Goal: Task Accomplishment & Management: Use online tool/utility

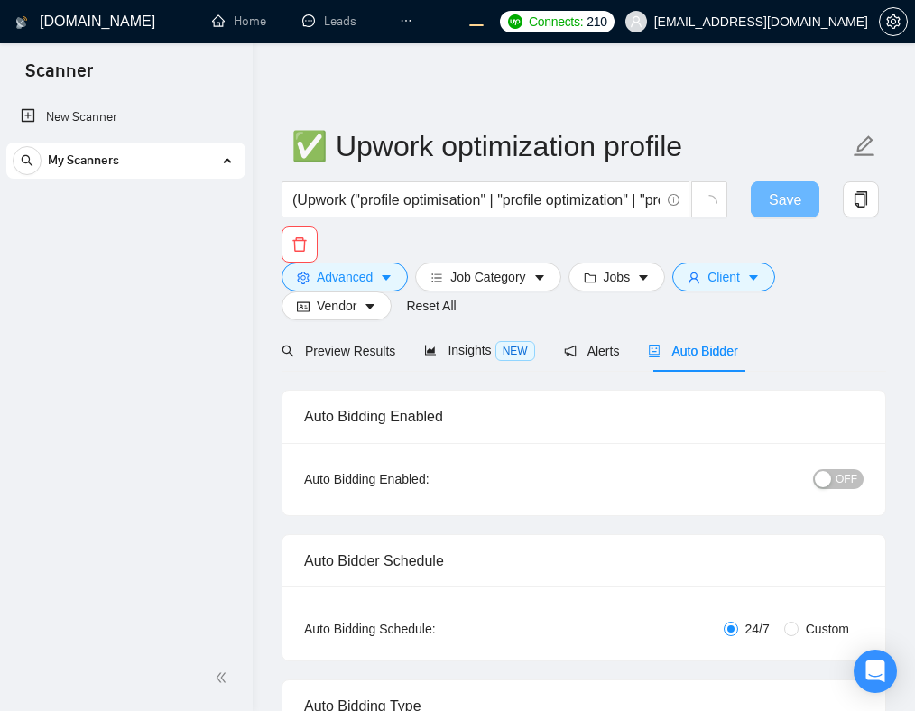
checkbox input "true"
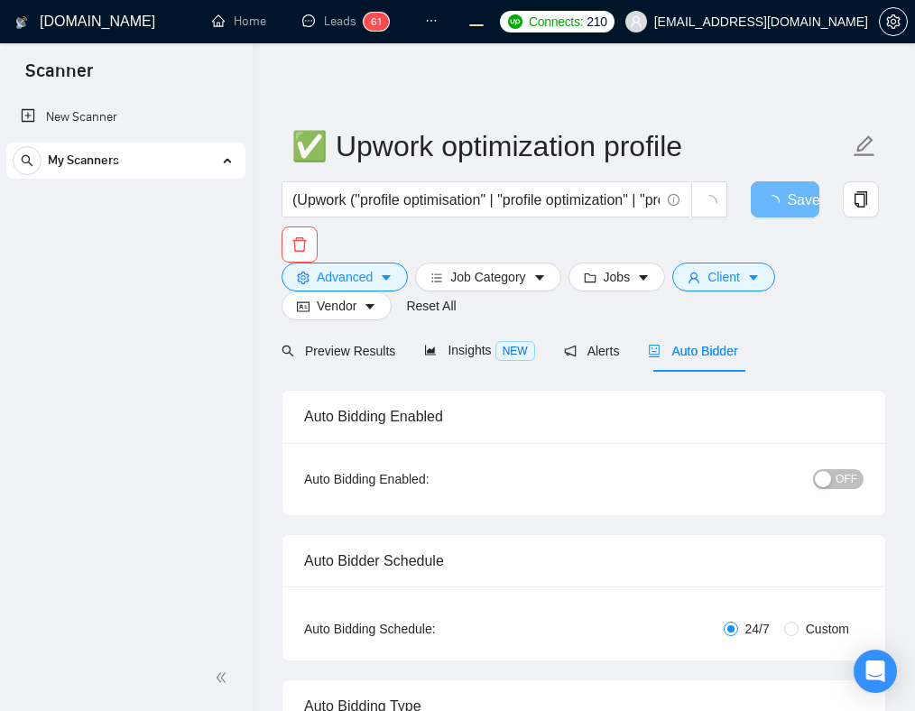
checkbox input "true"
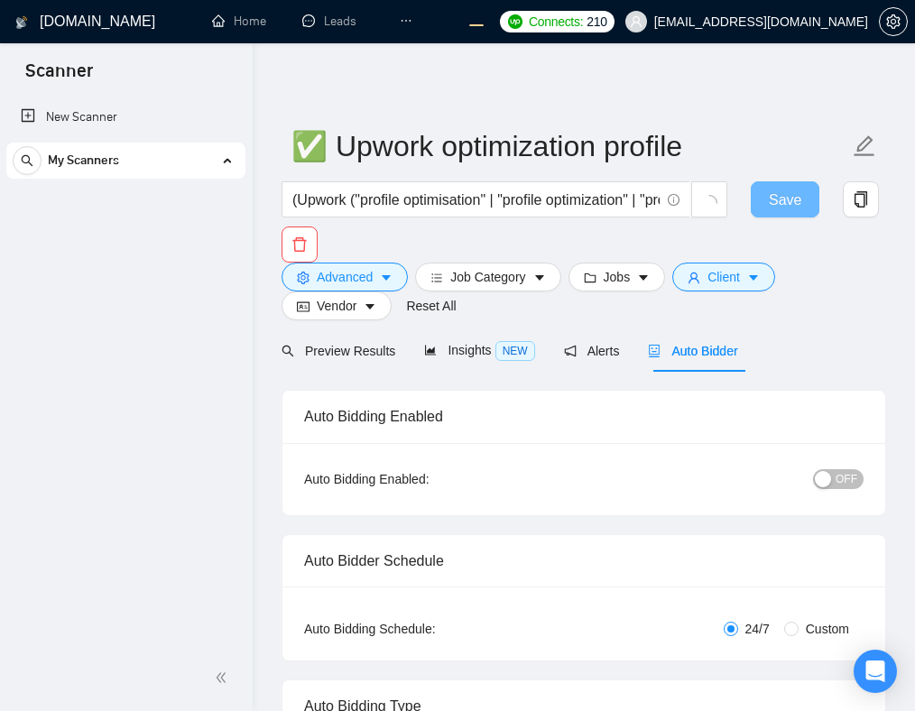
checkbox input "true"
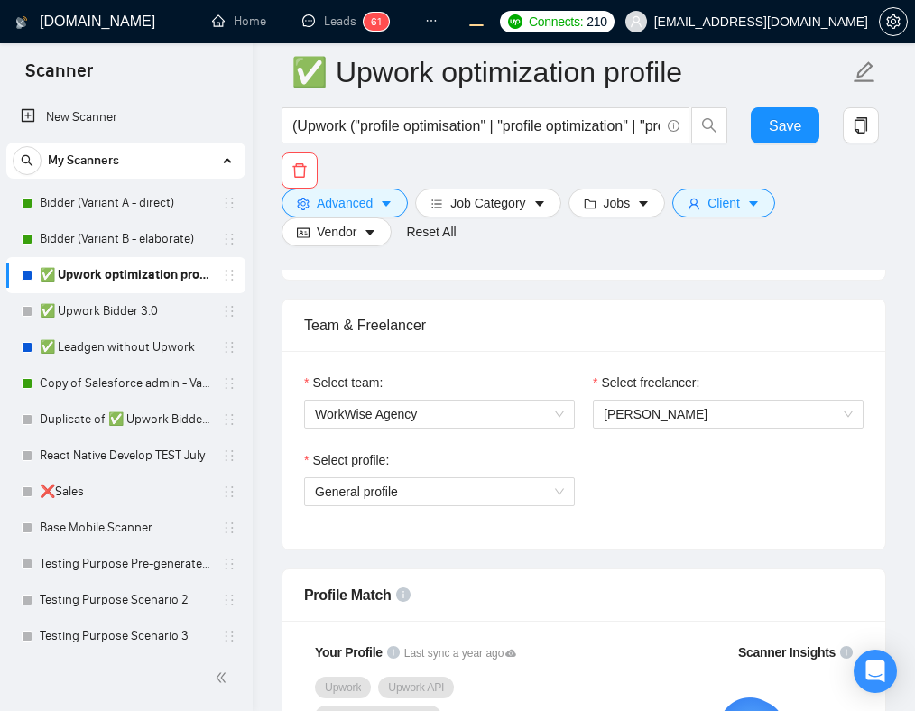
scroll to position [903, 0]
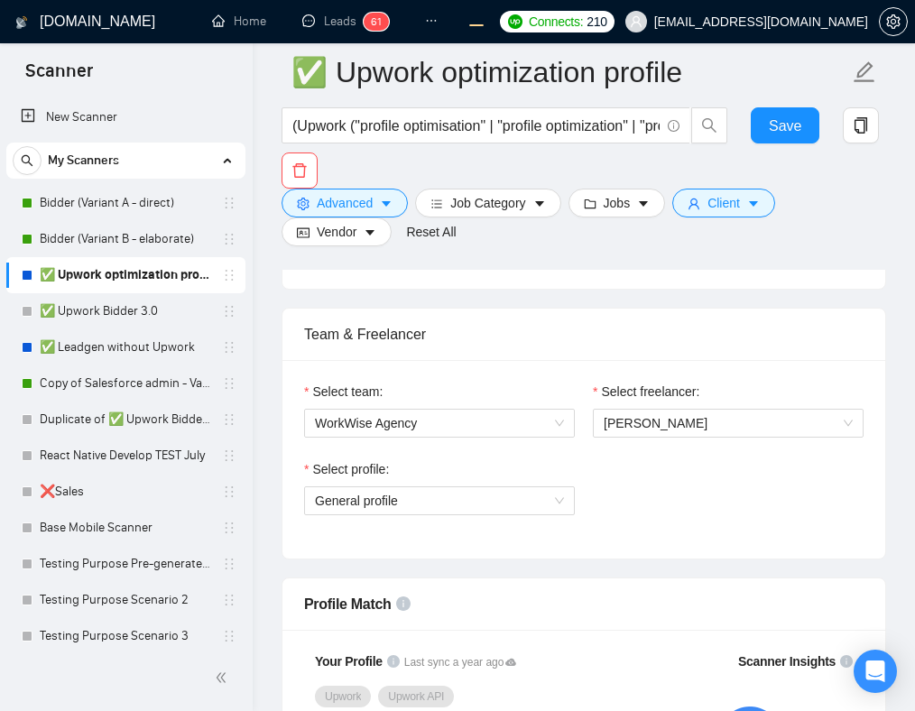
click at [807, 280] on div "Select your bidding algorithm: Choose the algorithm for you bidding. The price …" at bounding box center [583, 66] width 603 height 446
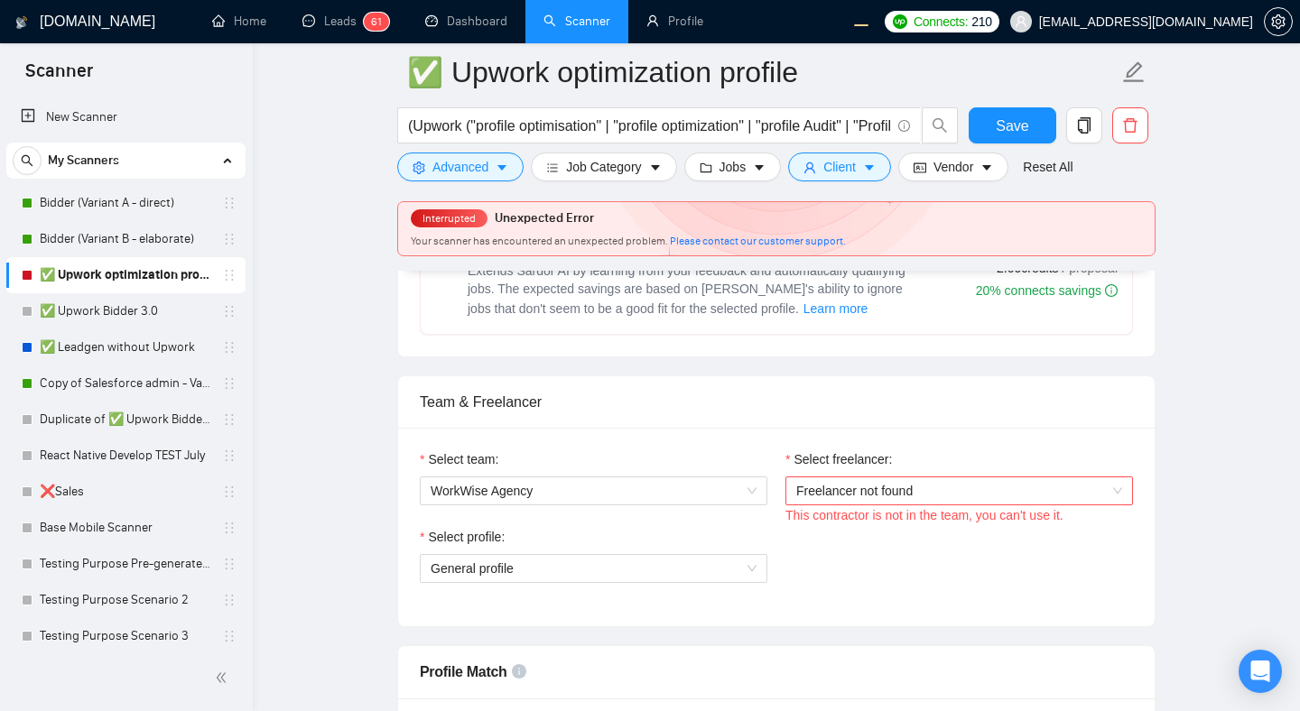
scroll to position [843, 0]
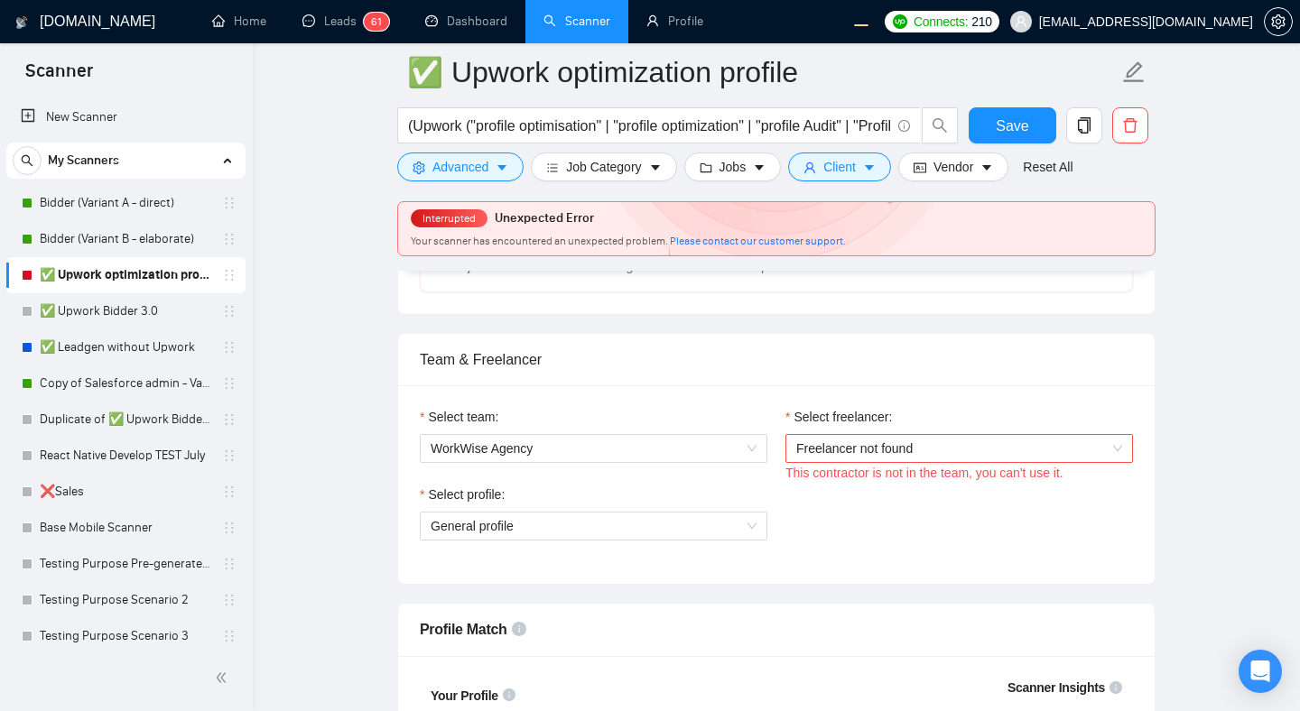
click at [914, 451] on span "Freelancer not found" at bounding box center [959, 448] width 326 height 27
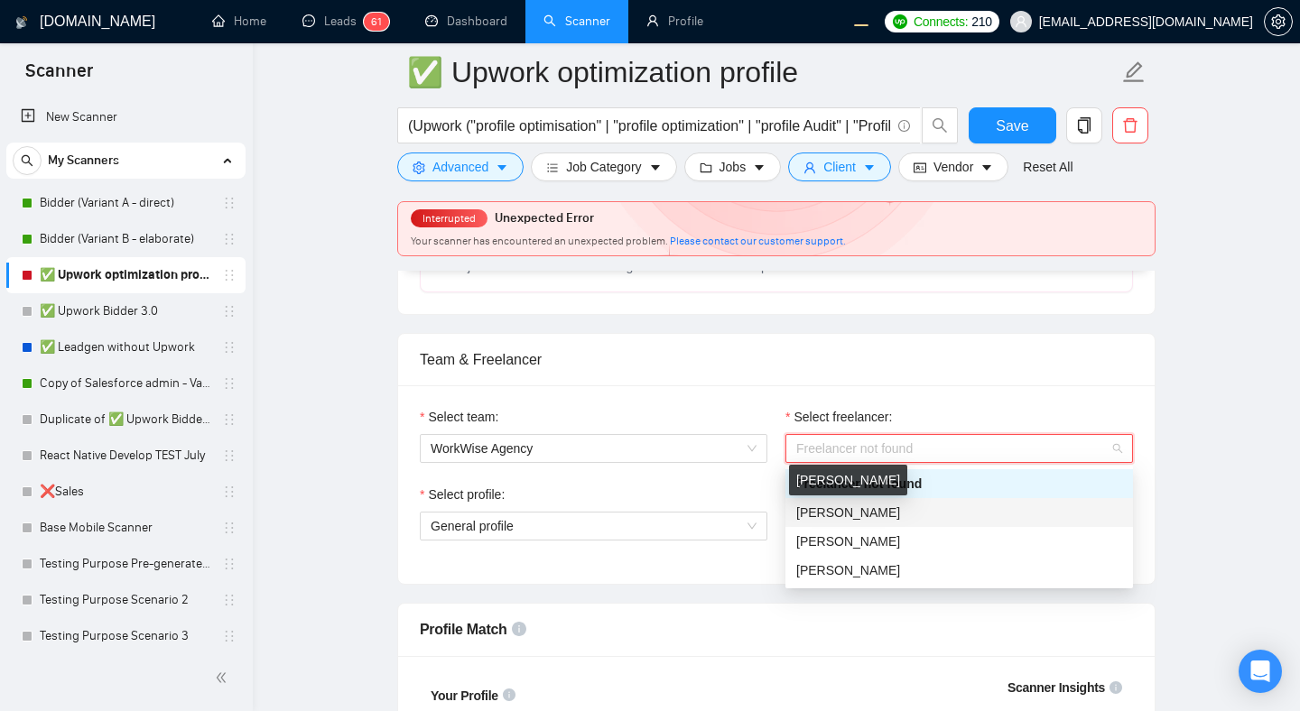
click at [879, 515] on span "Andrian Marsella" at bounding box center [848, 512] width 104 height 14
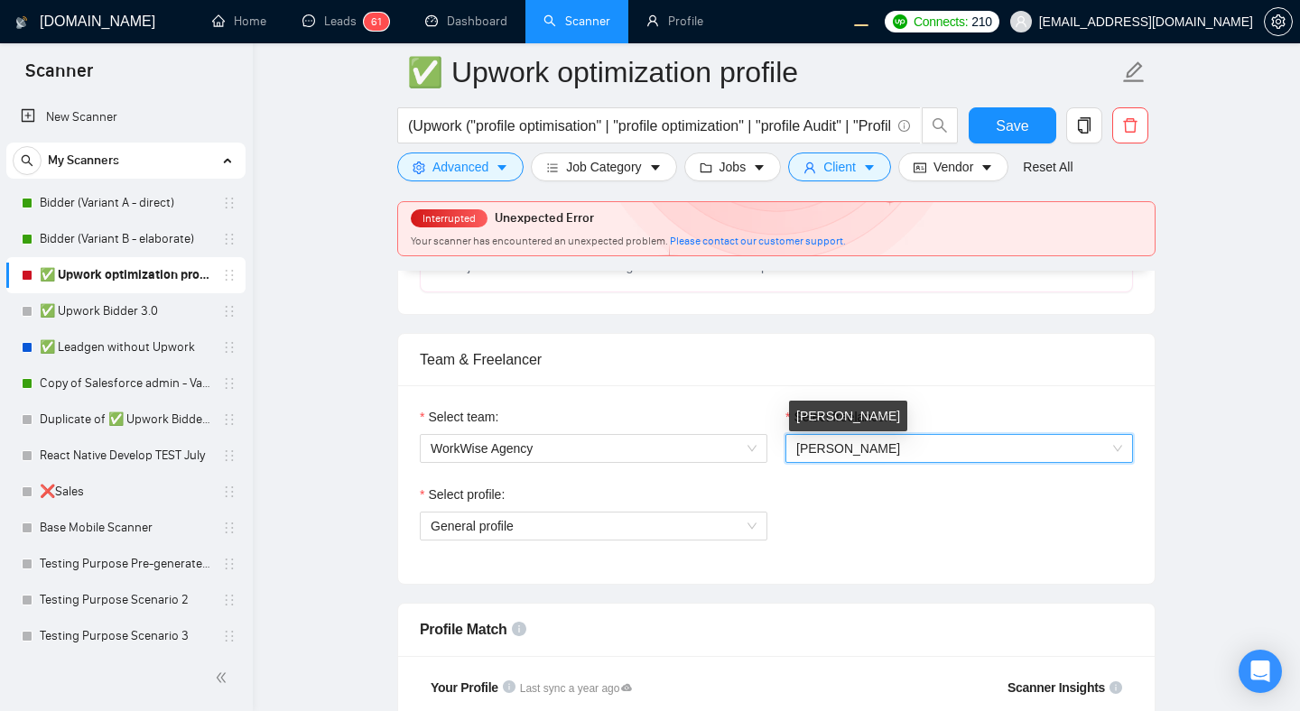
click at [875, 450] on span "[PERSON_NAME]" at bounding box center [848, 448] width 104 height 14
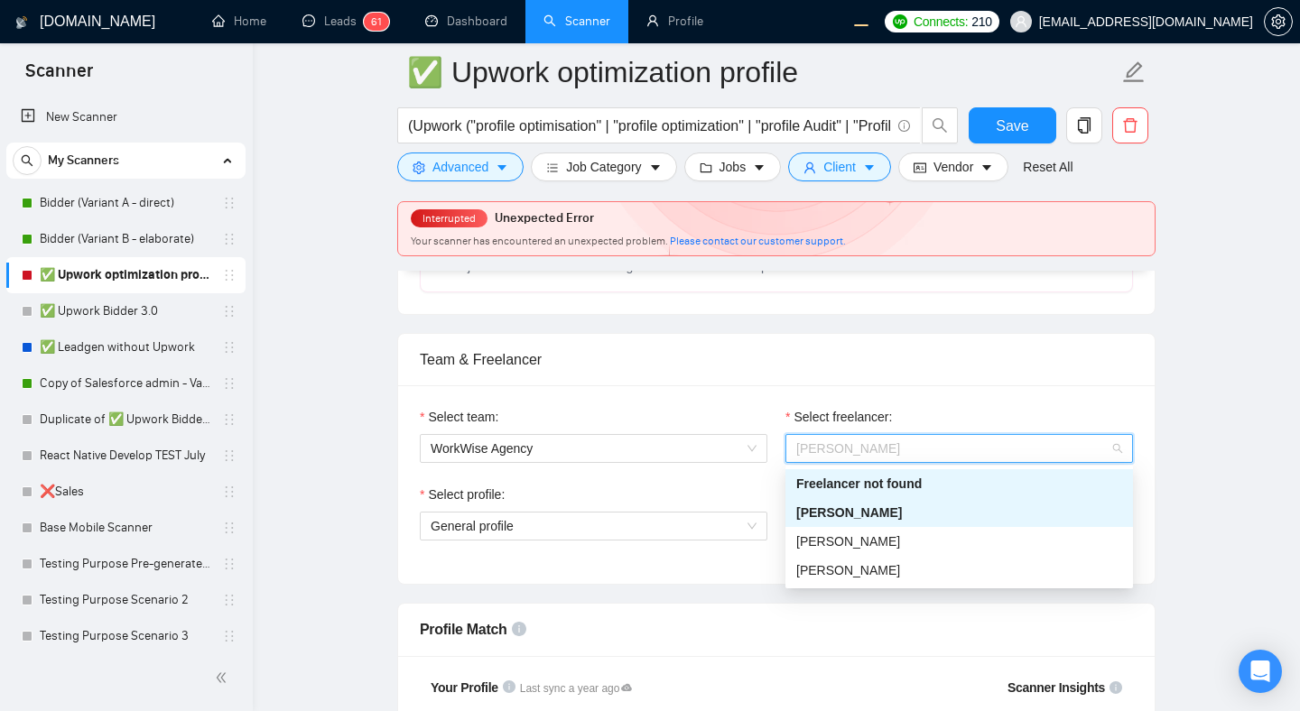
click at [875, 490] on div "Freelancer not found" at bounding box center [959, 484] width 326 height 20
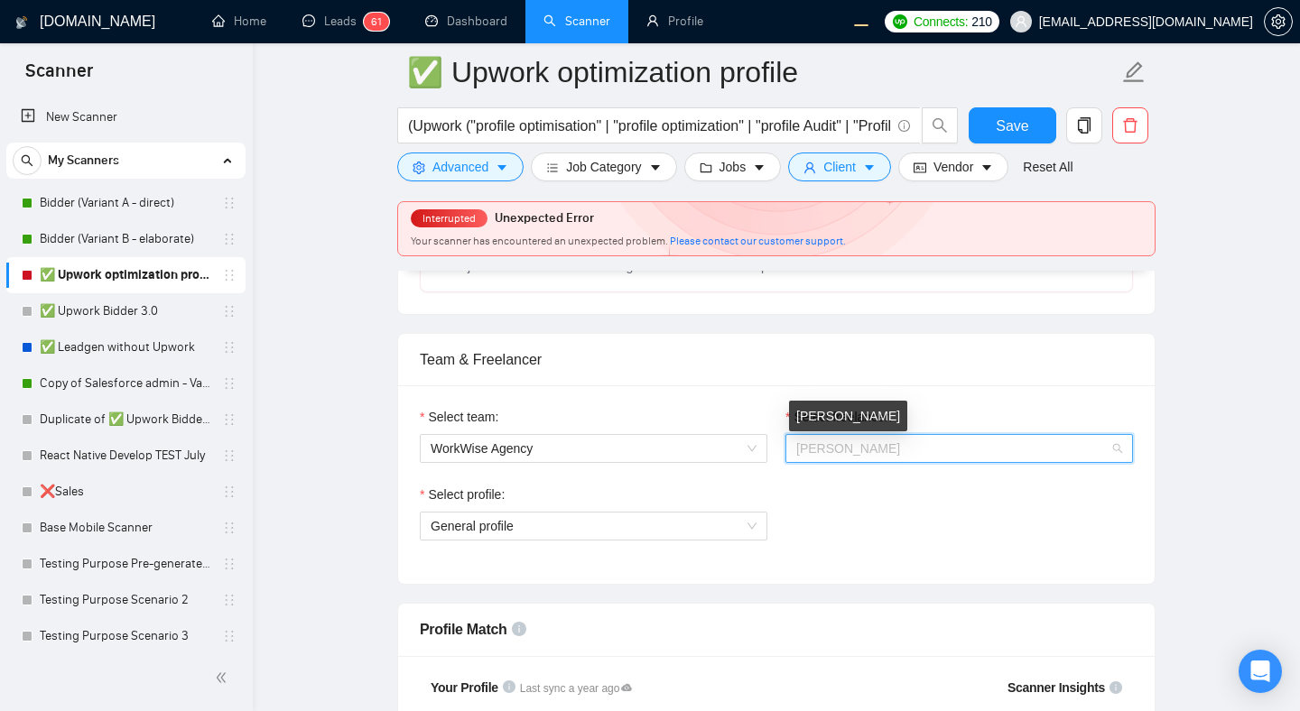
click at [879, 453] on span "[PERSON_NAME]" at bounding box center [848, 448] width 104 height 14
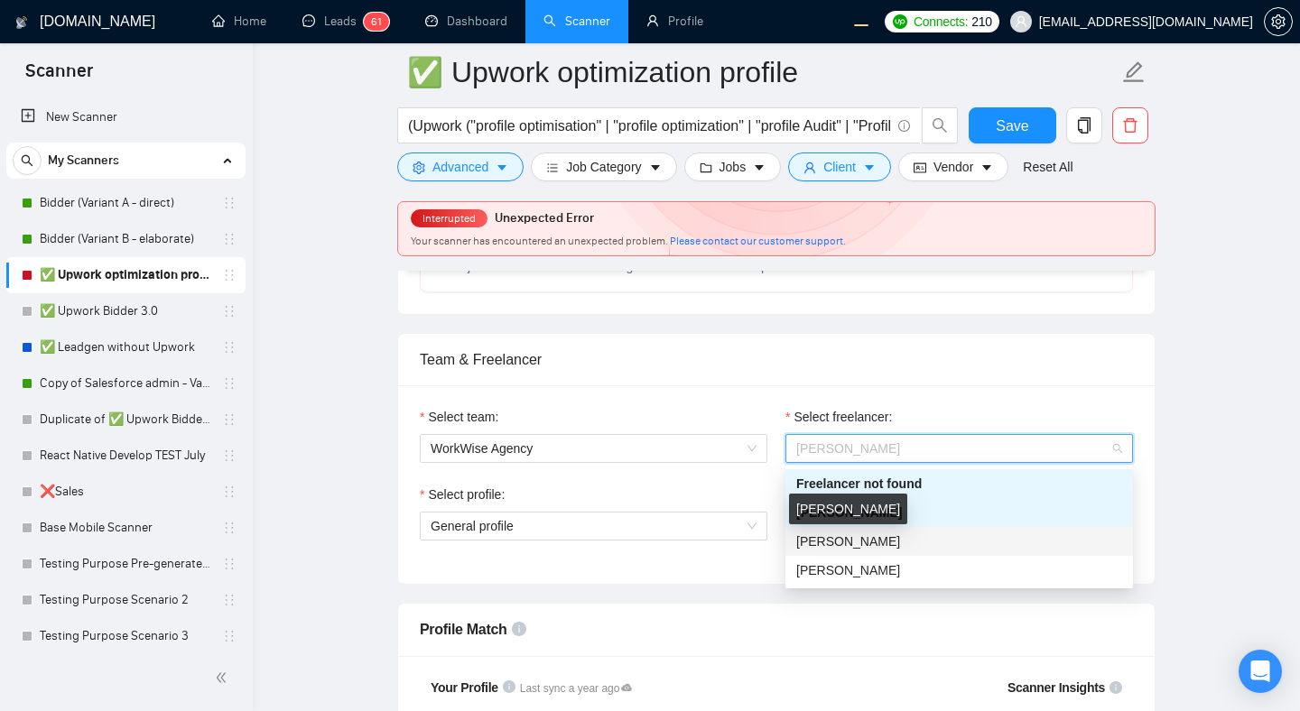
click at [884, 536] on span "[PERSON_NAME]" at bounding box center [848, 541] width 104 height 14
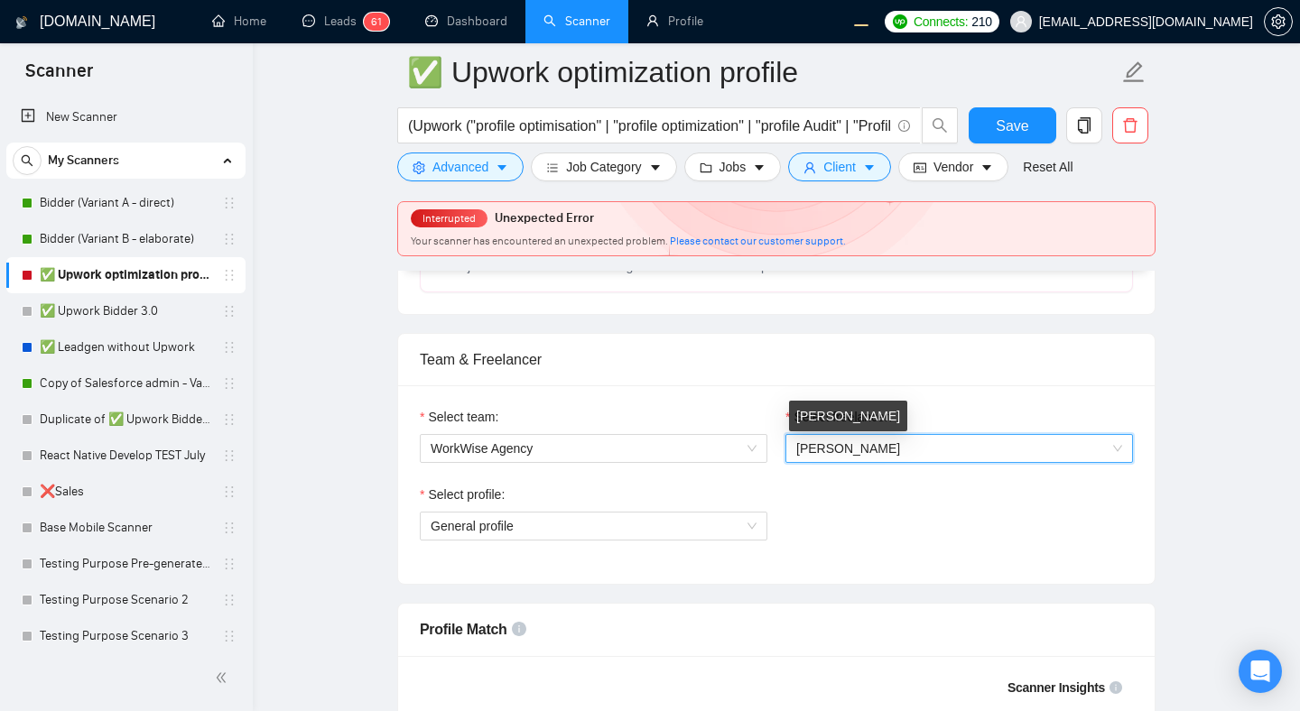
click at [875, 451] on span "[PERSON_NAME]" at bounding box center [848, 448] width 104 height 14
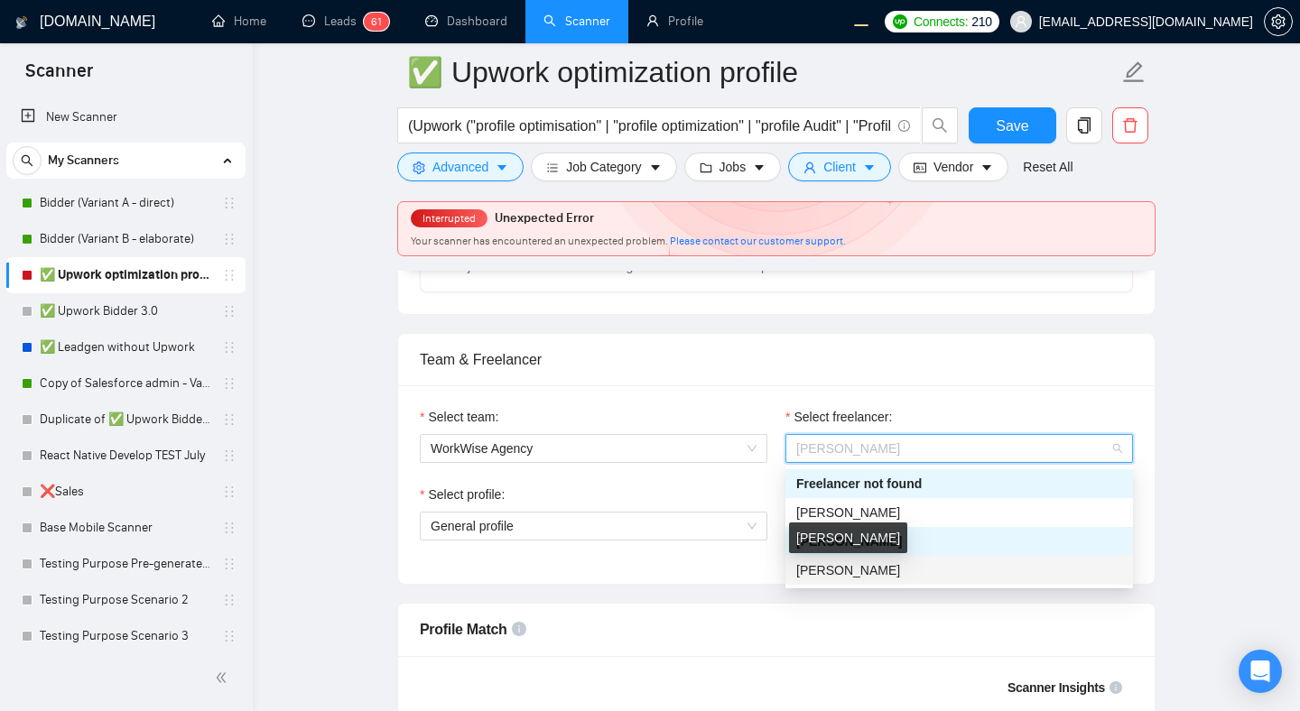
click at [868, 566] on span "[PERSON_NAME]" at bounding box center [848, 570] width 104 height 14
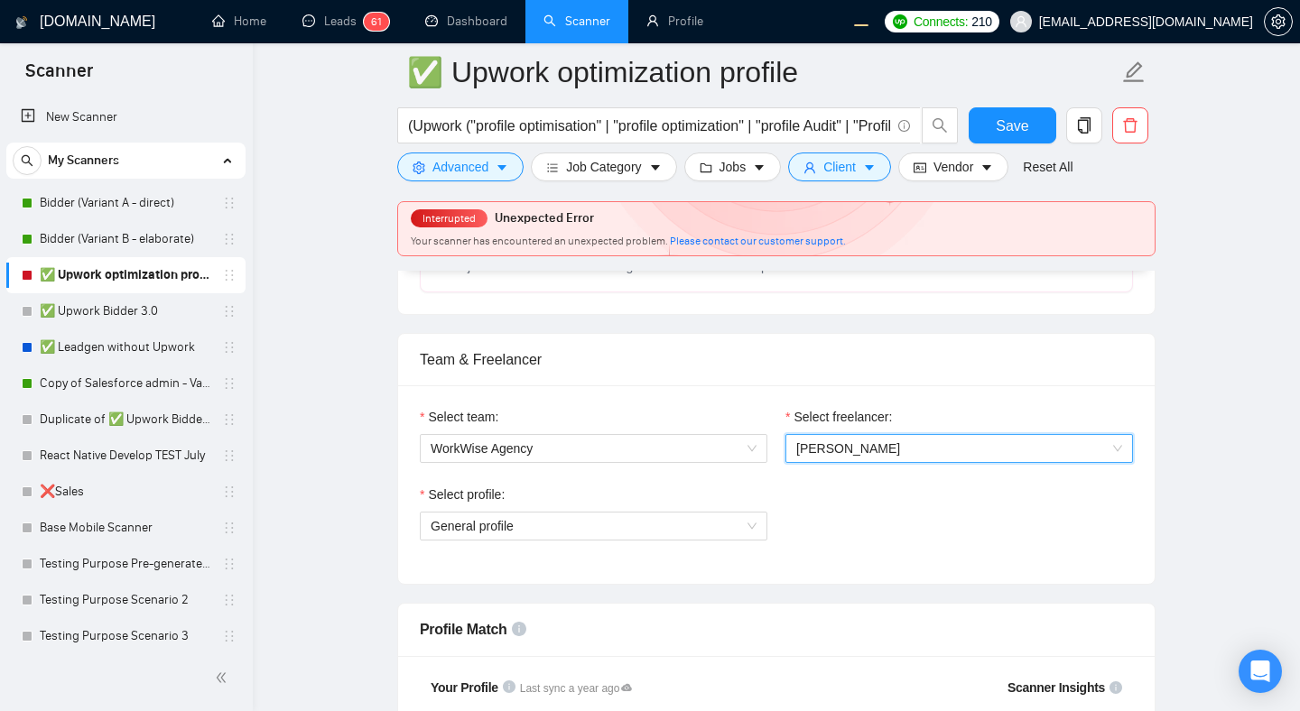
click at [845, 449] on span "[PERSON_NAME]" at bounding box center [848, 448] width 104 height 14
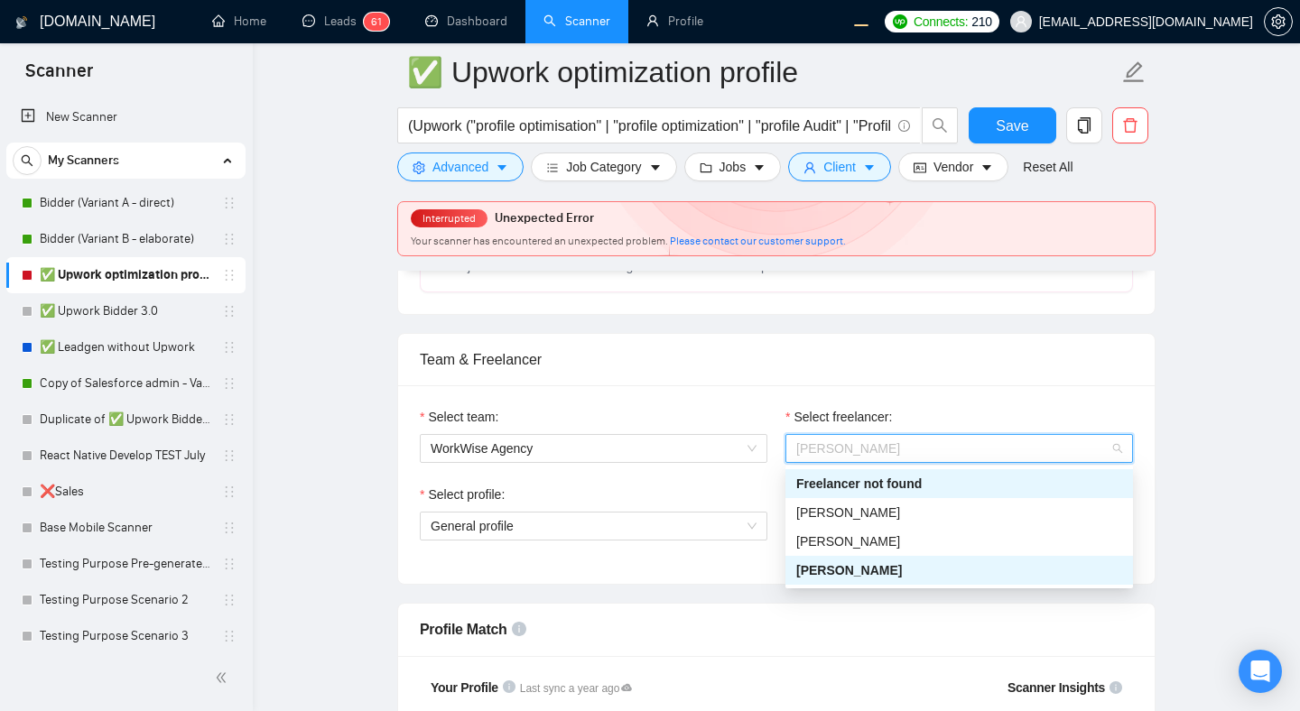
click at [839, 477] on div "Freelancer not found" at bounding box center [959, 484] width 326 height 20
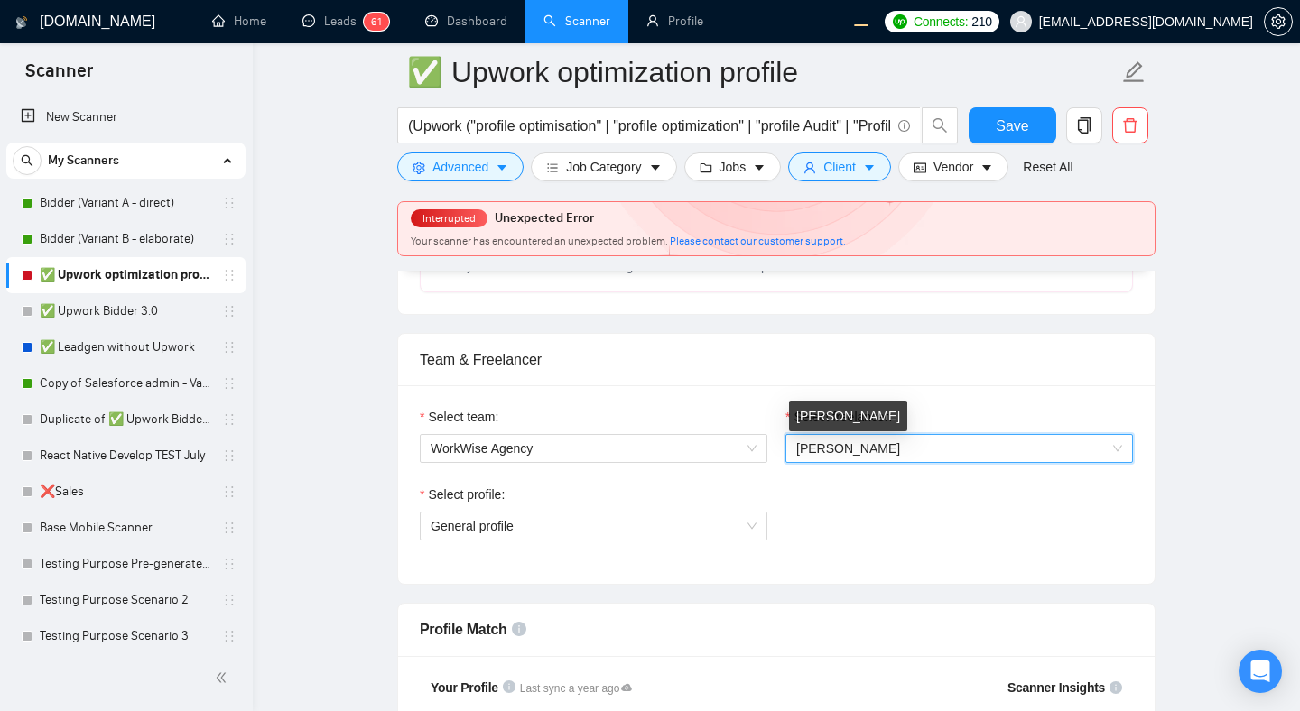
click at [848, 449] on span "Robert O'Kruk" at bounding box center [848, 448] width 104 height 14
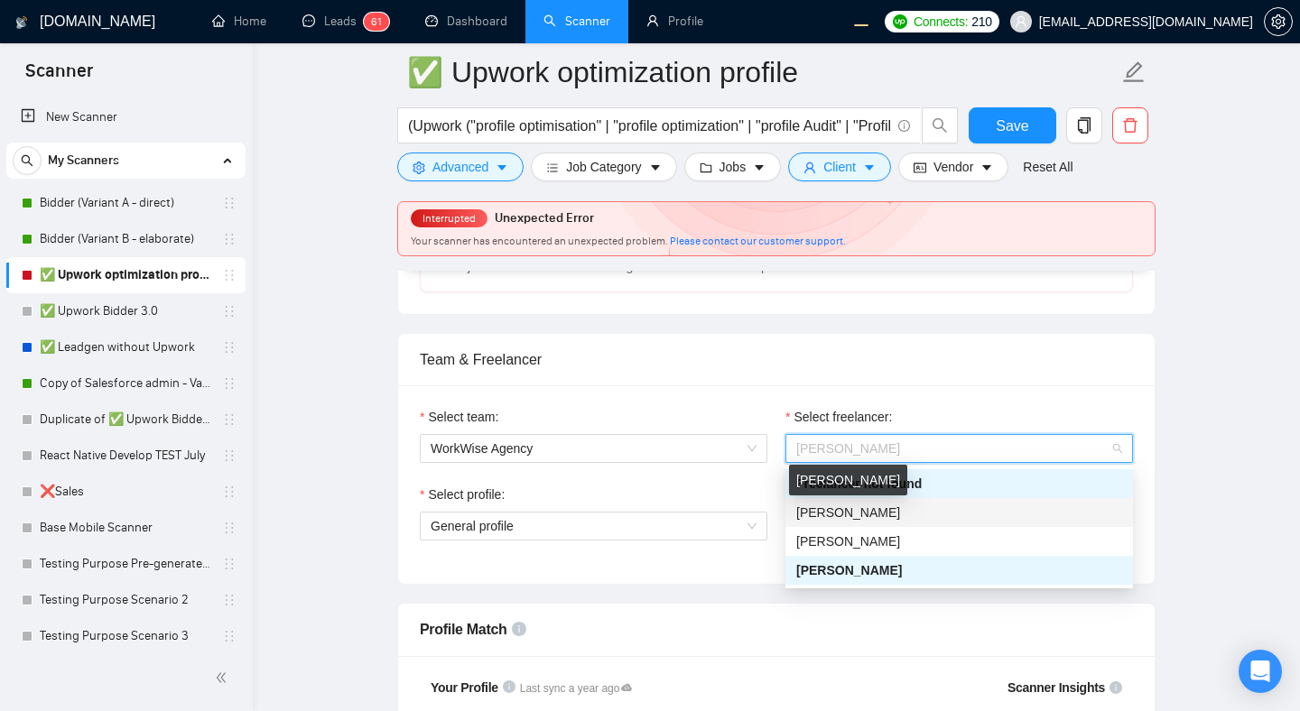
click at [847, 514] on span "[PERSON_NAME]" at bounding box center [848, 512] width 104 height 14
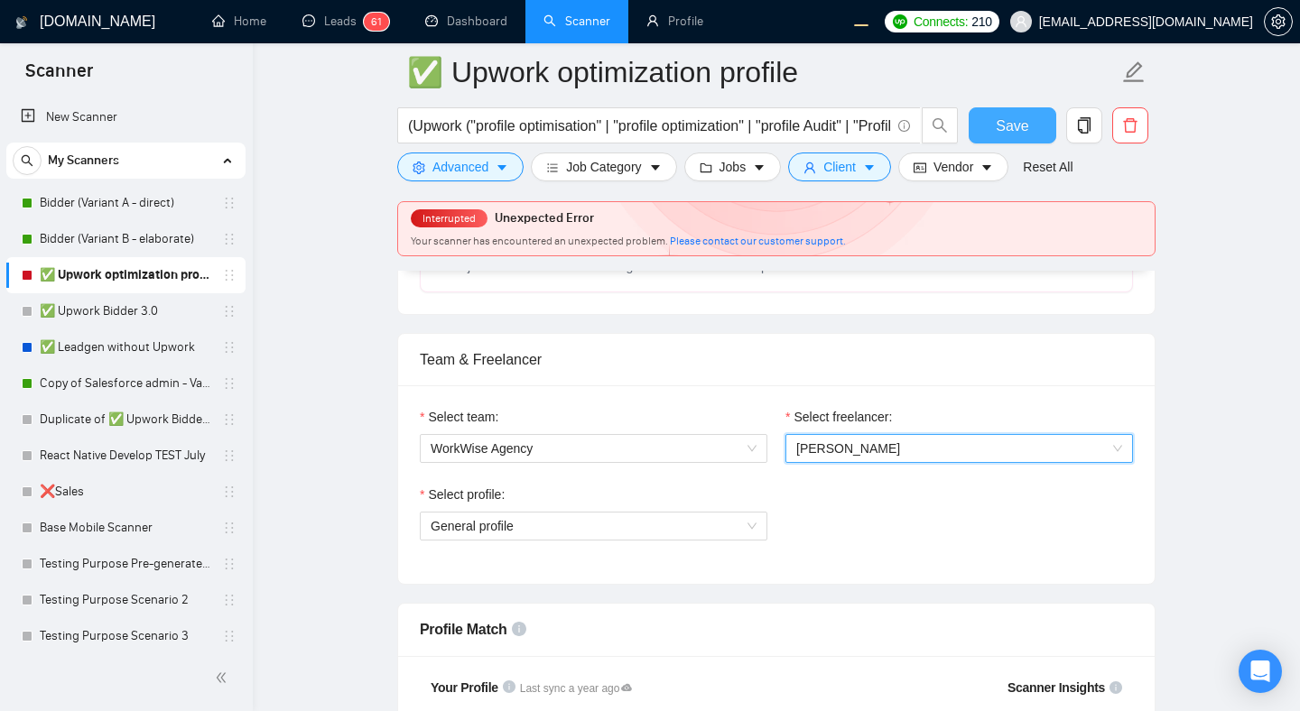
click at [914, 136] on span "Save" at bounding box center [1011, 126] width 32 height 23
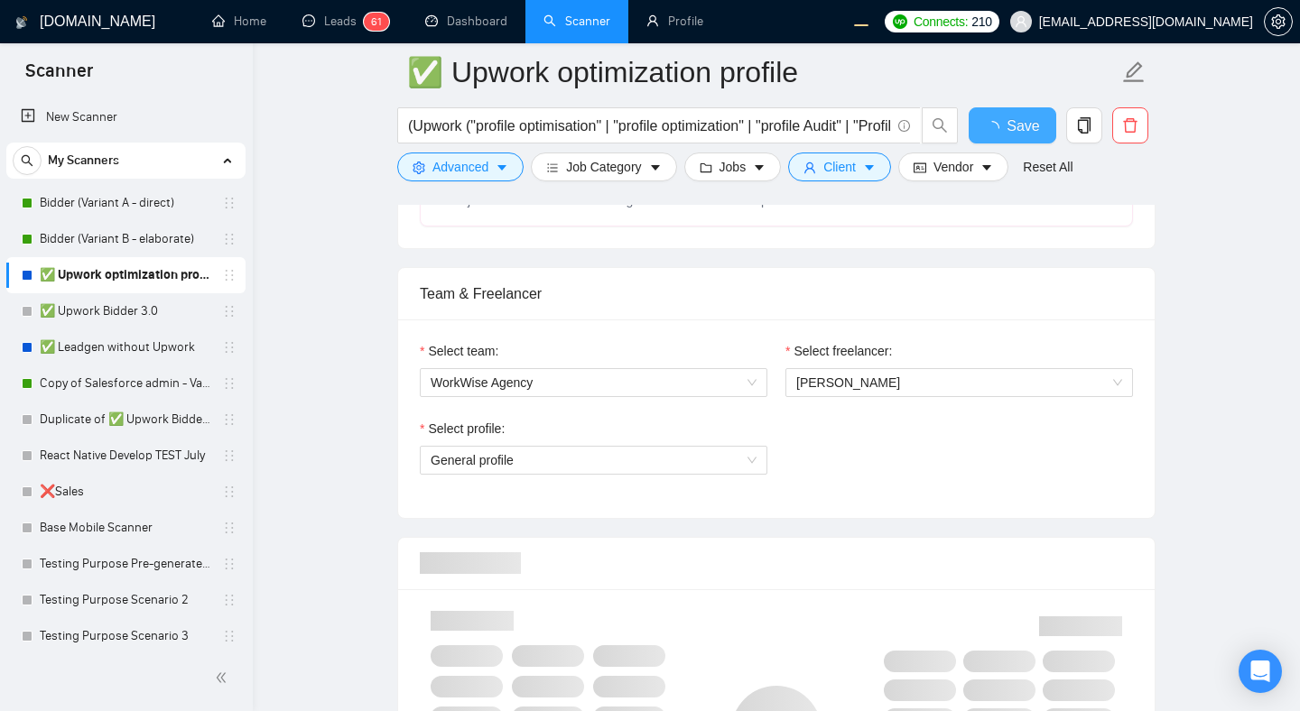
checkbox input "true"
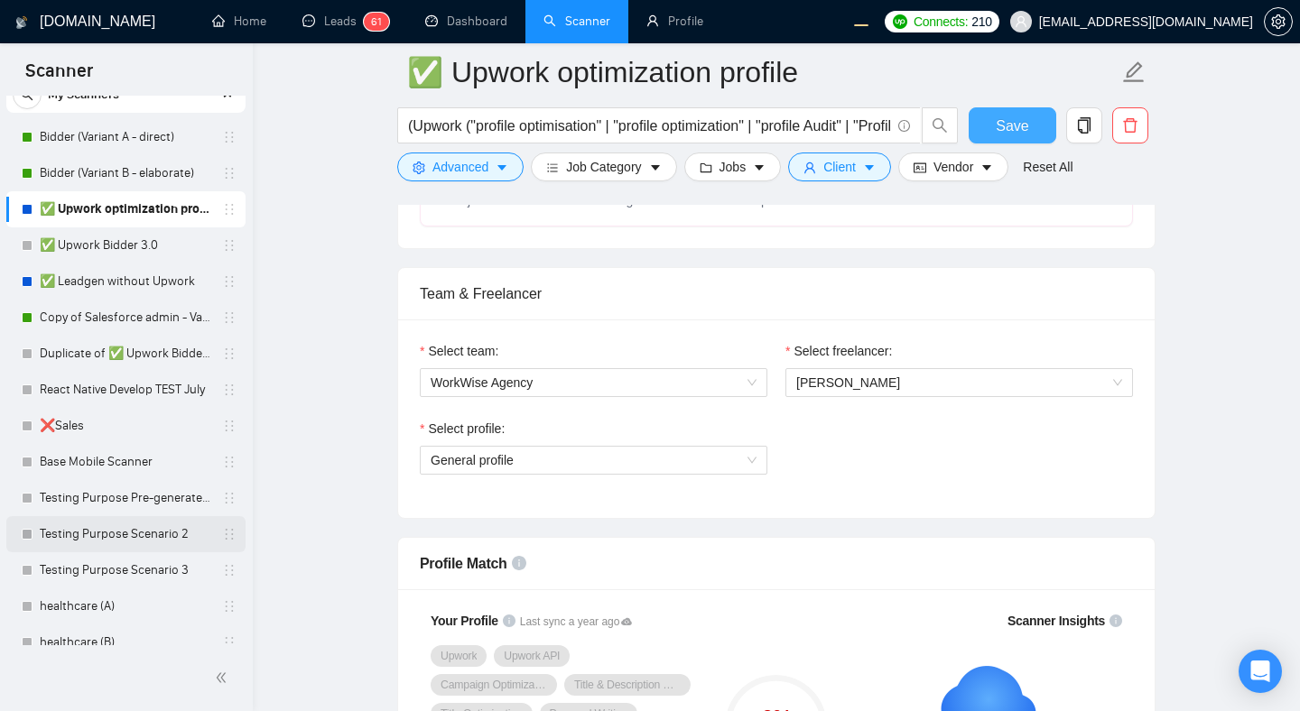
scroll to position [153, 0]
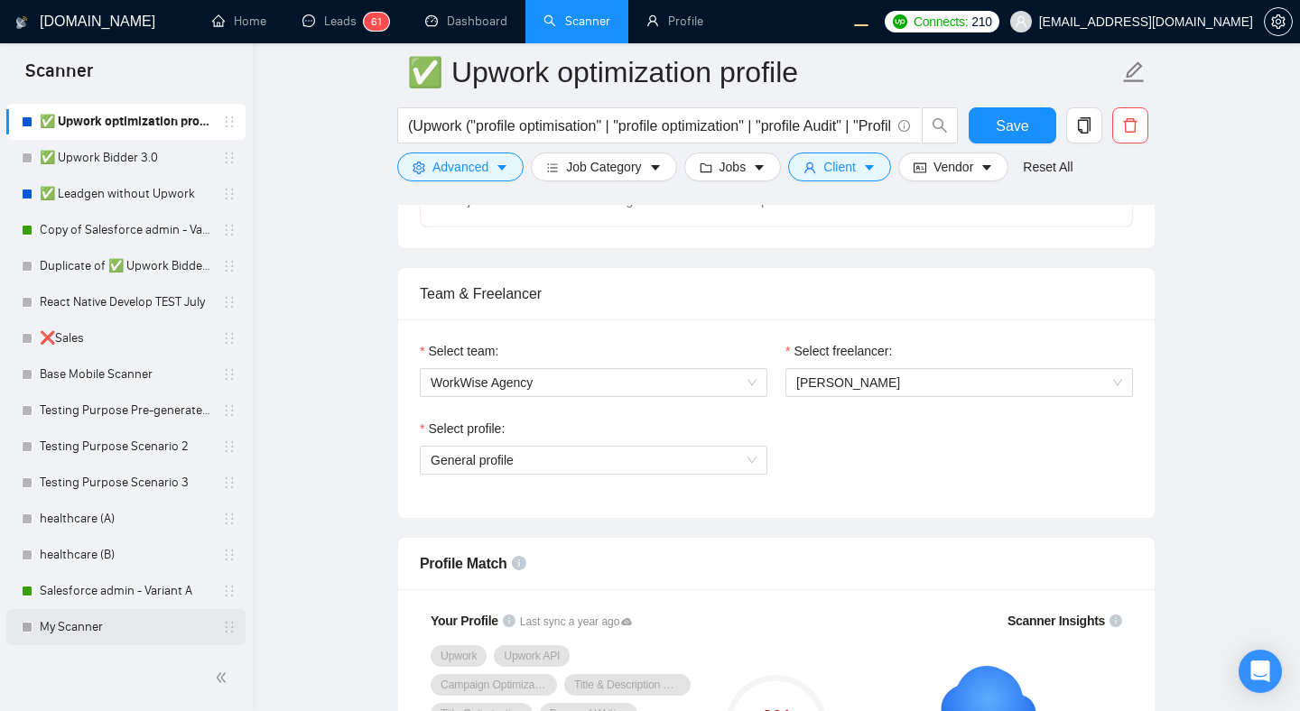
click at [72, 625] on link "My Scanner" at bounding box center [125, 627] width 171 height 36
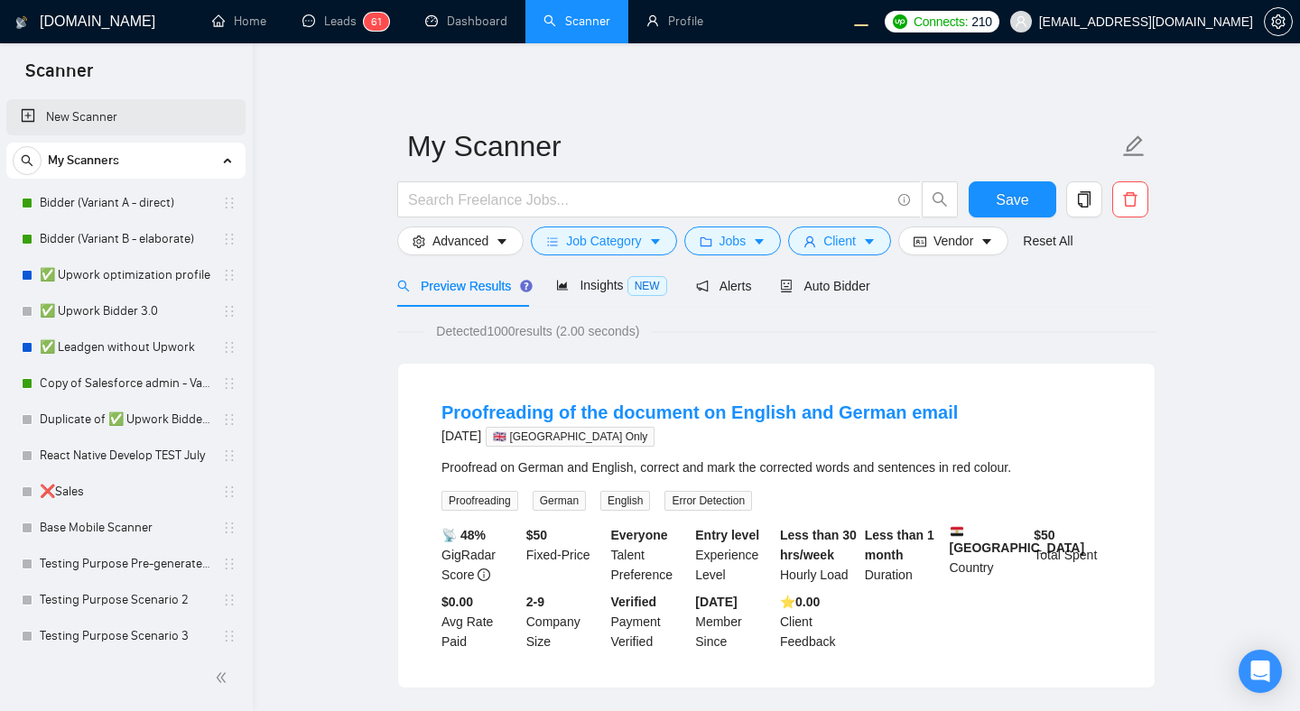
click at [70, 116] on link "New Scanner" at bounding box center [126, 117] width 210 height 36
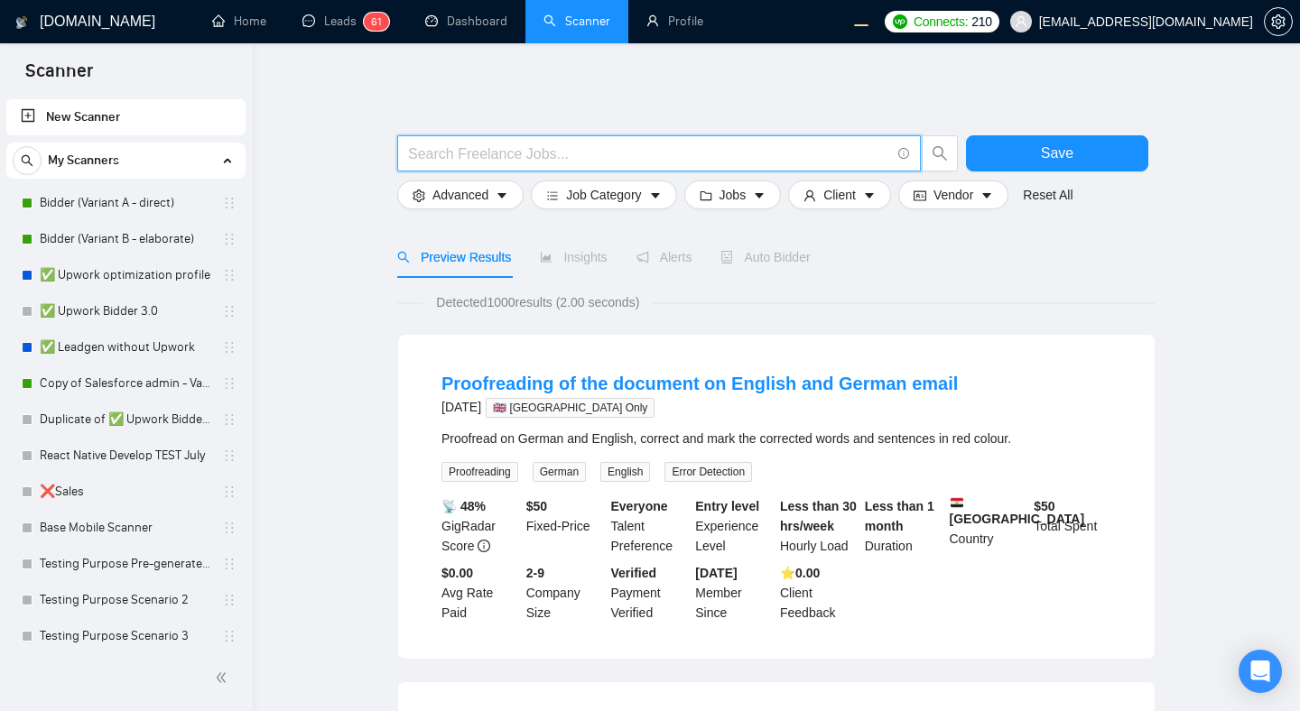
click at [709, 147] on input "text" at bounding box center [649, 154] width 482 height 23
type input "Test"
click at [914, 147] on button "Save" at bounding box center [1057, 153] width 182 height 36
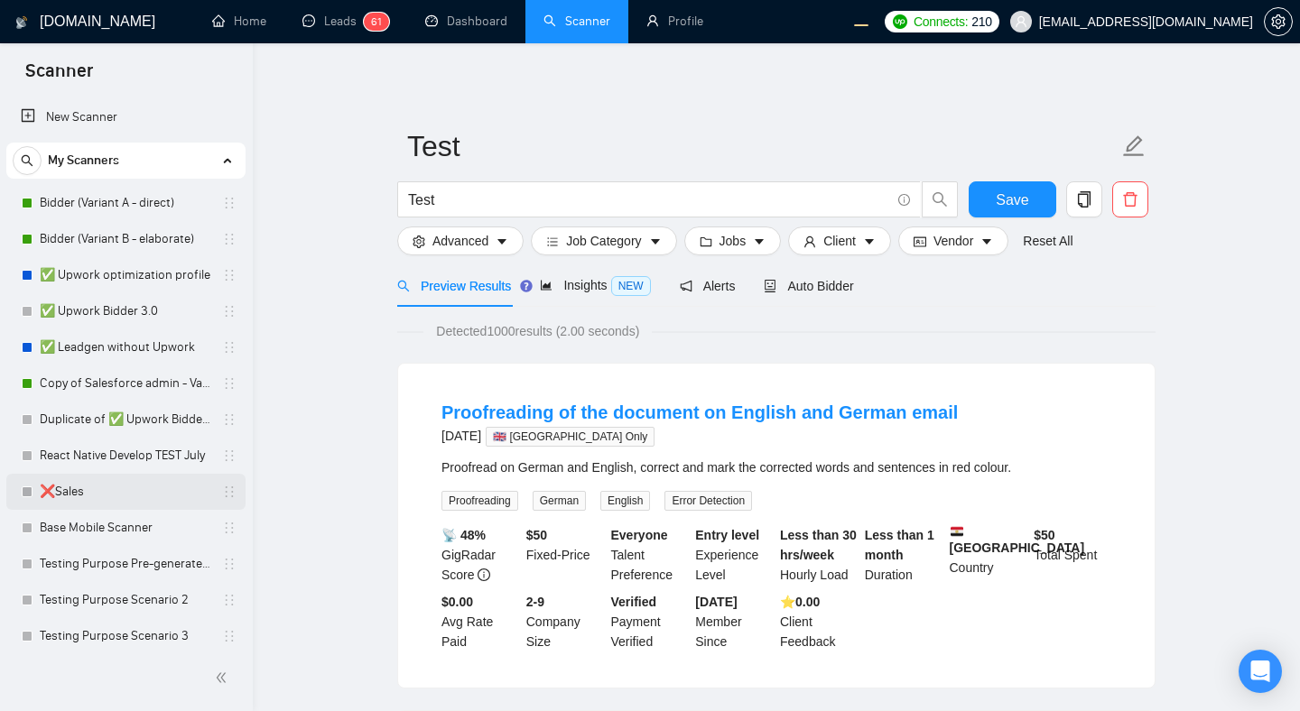
scroll to position [190, 0]
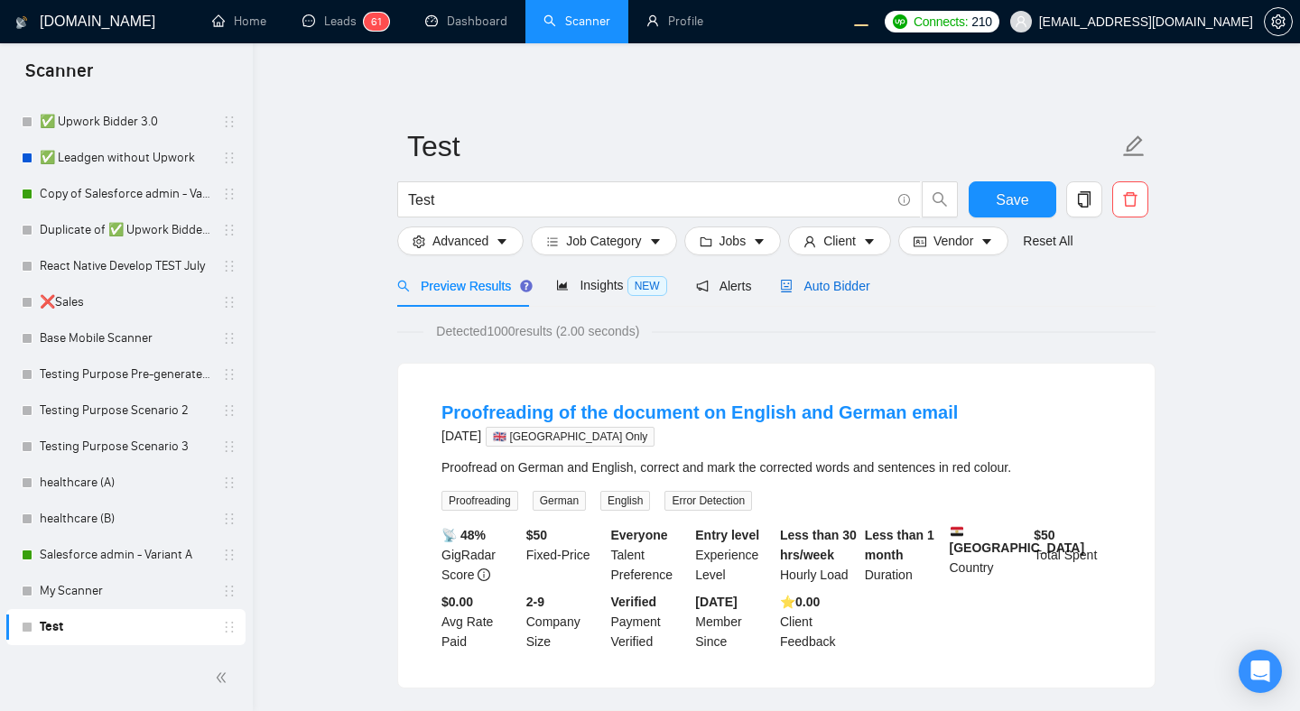
click at [835, 282] on span "Auto Bidder" at bounding box center [824, 286] width 89 height 14
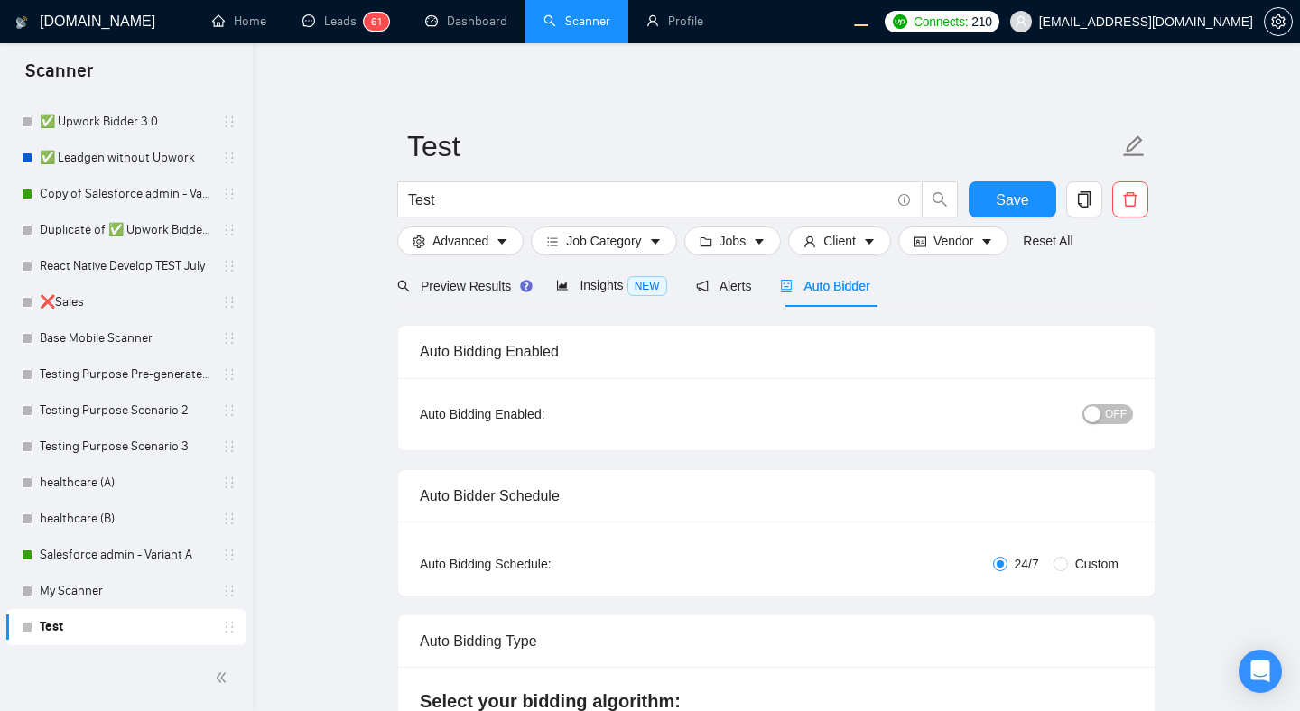
click at [914, 418] on span "OFF" at bounding box center [1116, 414] width 22 height 20
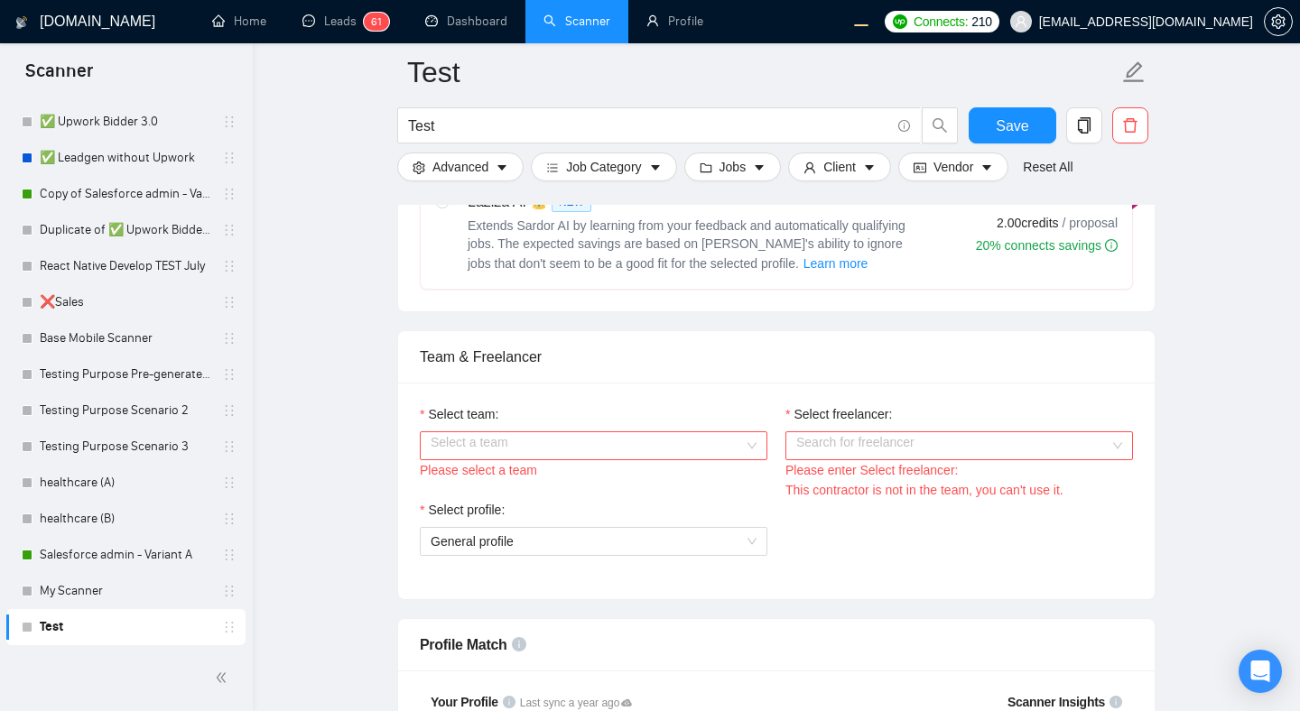
scroll to position [816, 0]
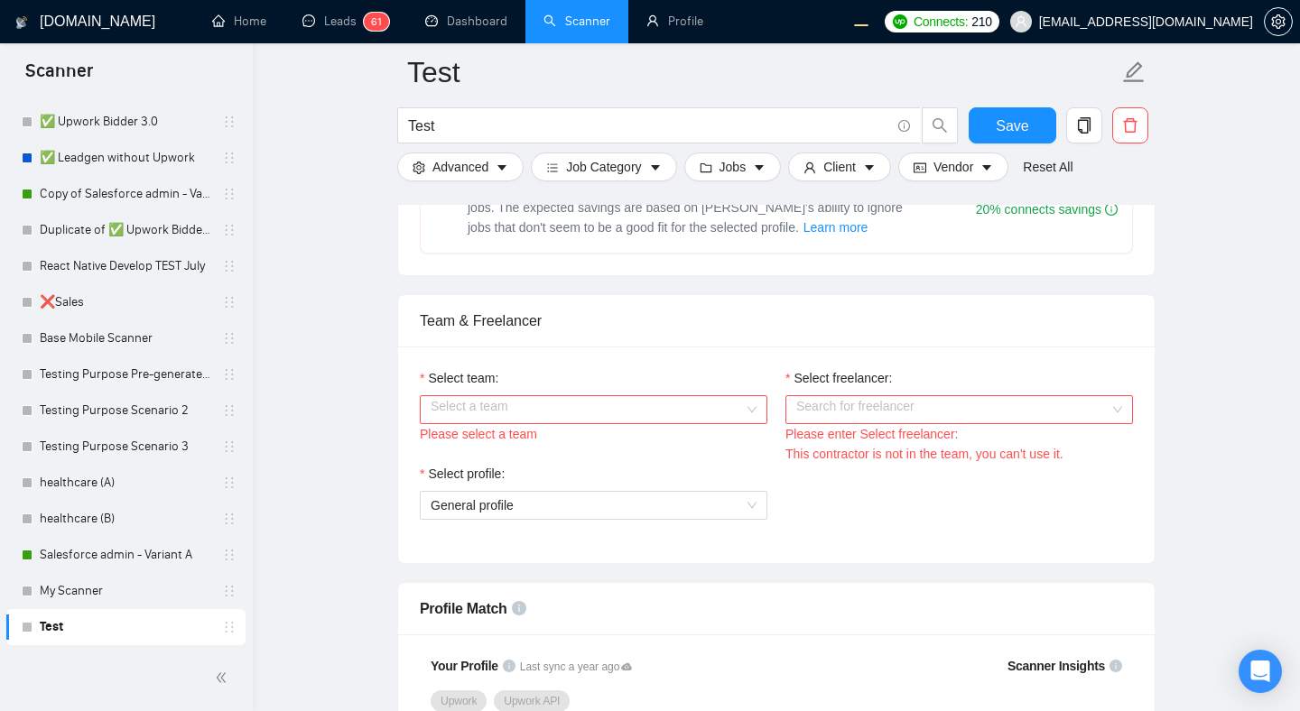
click at [697, 402] on input "Select team:" at bounding box center [586, 409] width 313 height 27
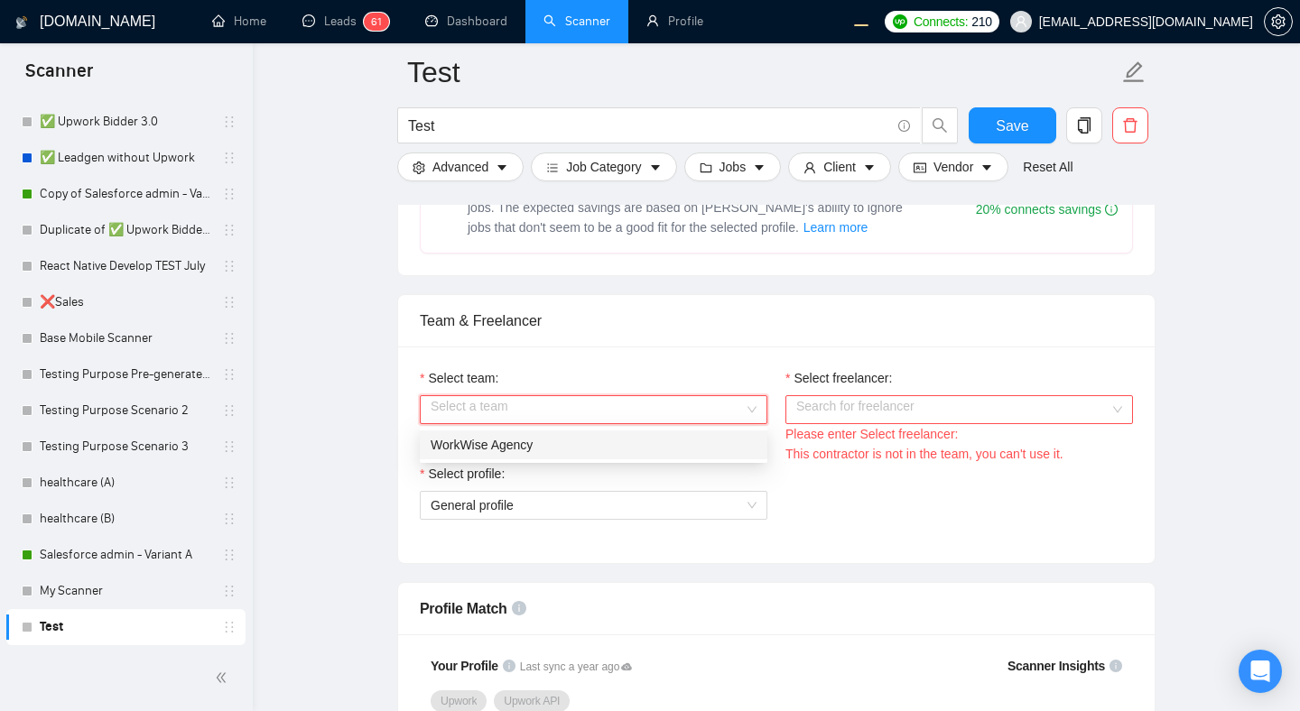
click at [590, 440] on div "WorkWise Agency" at bounding box center [593, 445] width 326 height 20
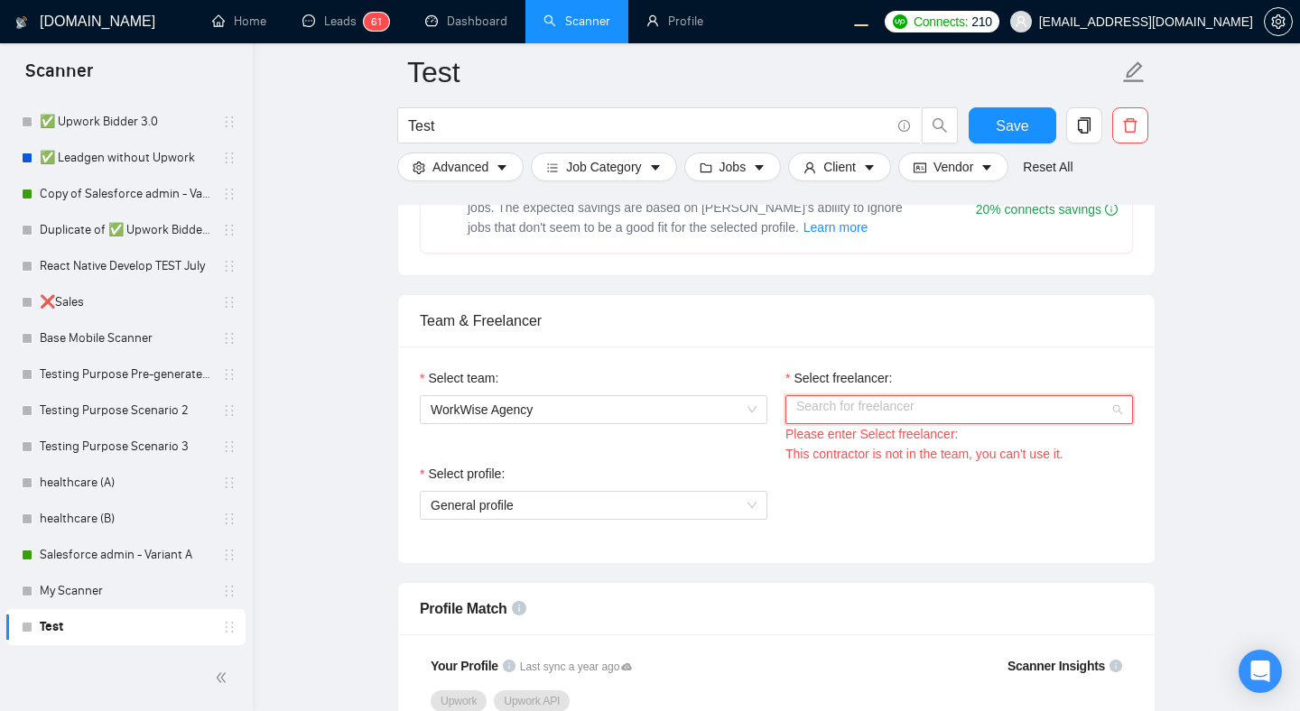
click at [857, 411] on input "Select freelancer:" at bounding box center [952, 409] width 313 height 27
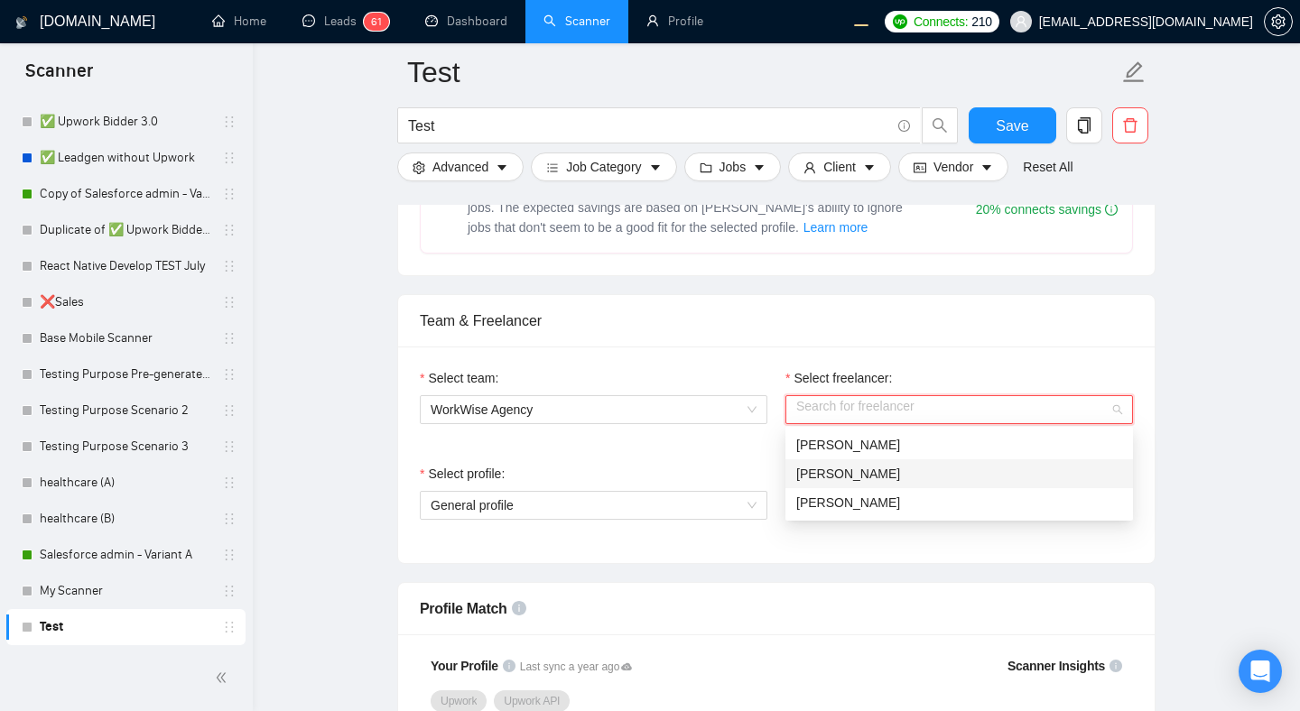
click at [910, 472] on div "Olena Zhuravska" at bounding box center [959, 474] width 326 height 20
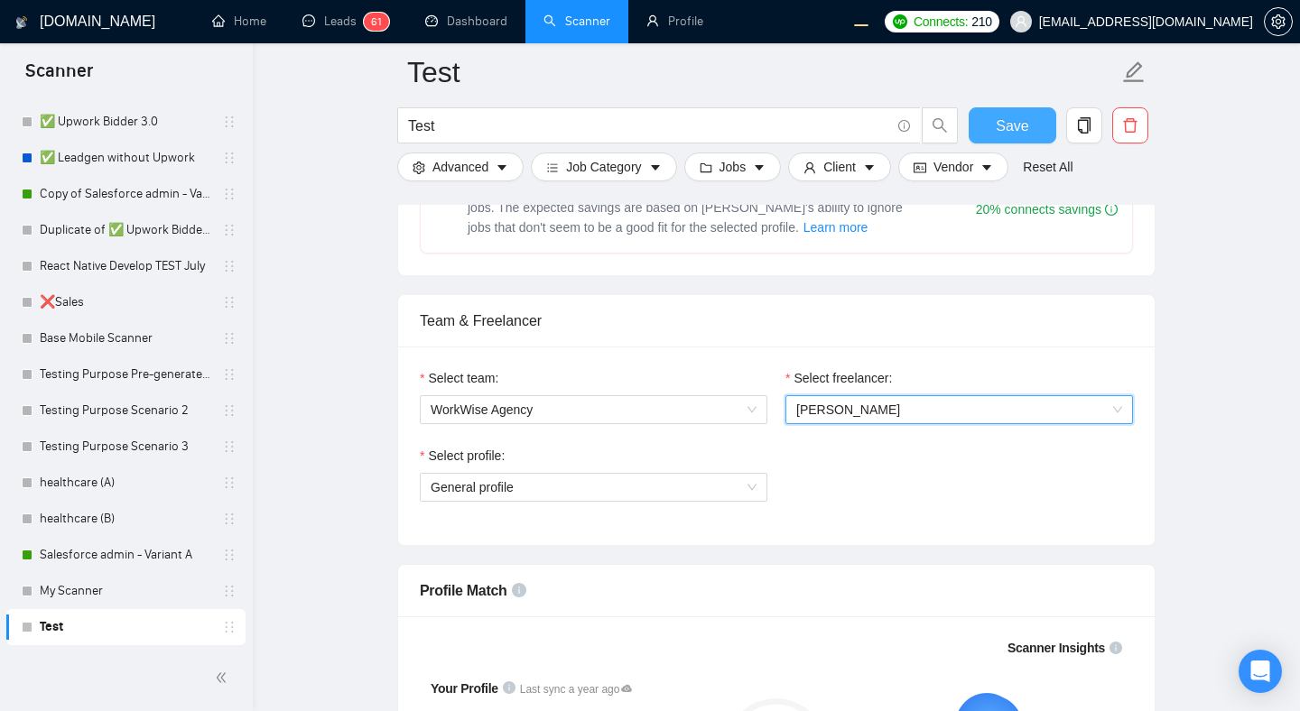
click at [914, 125] on span "Save" at bounding box center [1011, 126] width 32 height 23
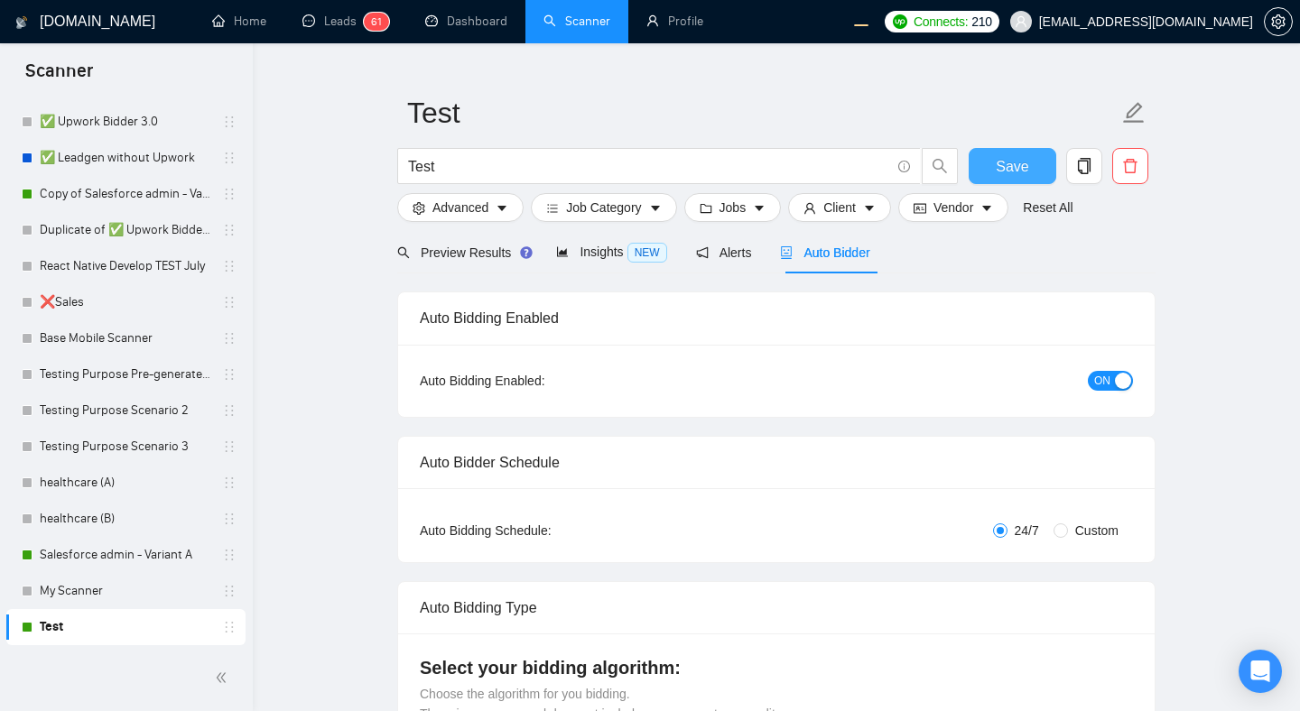
scroll to position [27, 0]
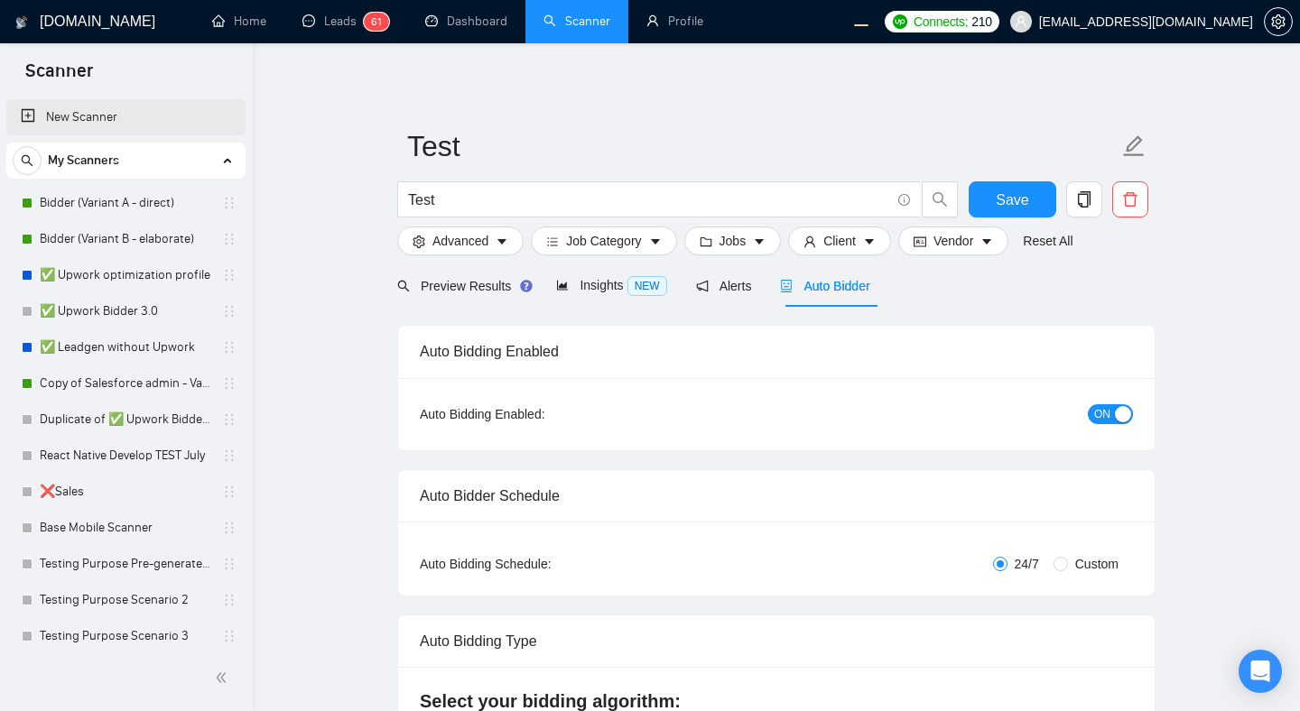
click at [69, 117] on link "New Scanner" at bounding box center [126, 117] width 210 height 36
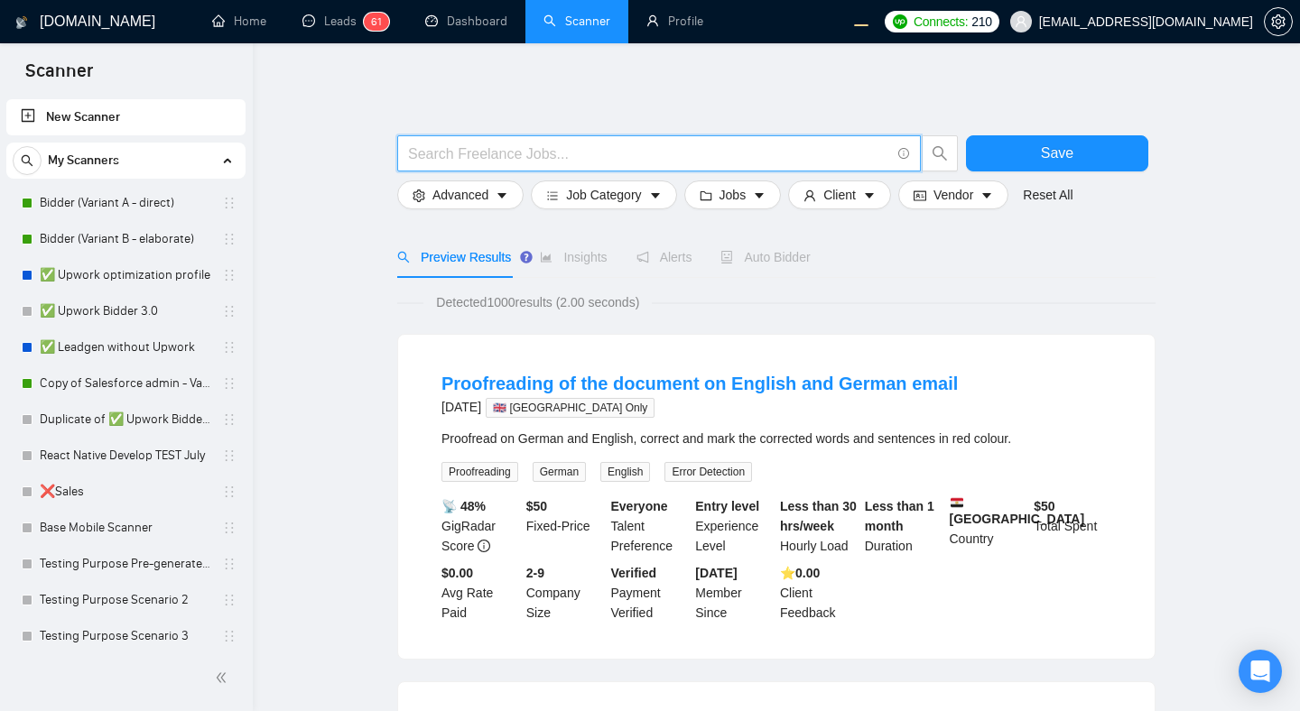
click at [641, 149] on input "text" at bounding box center [649, 154] width 482 height 23
type input "copywriting"
click at [1041, 156] on span "Save" at bounding box center [1057, 153] width 32 height 23
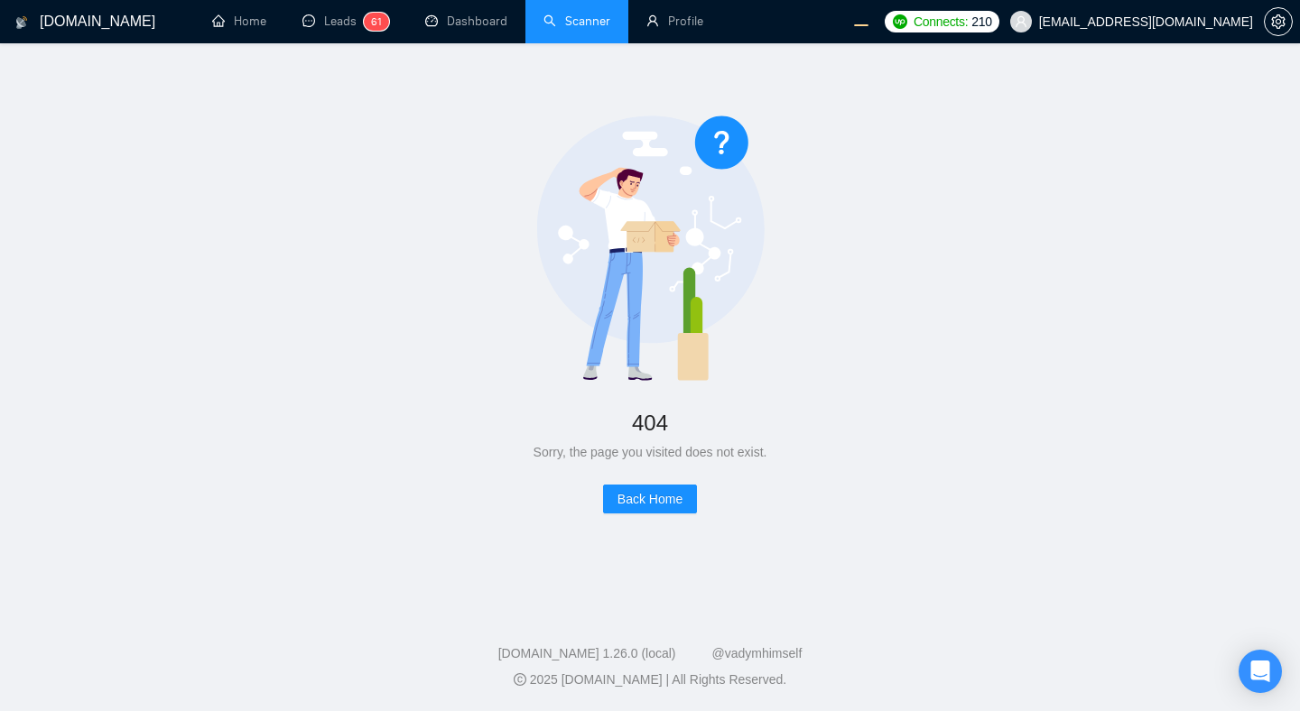
click at [578, 23] on link "Scanner" at bounding box center [576, 21] width 67 height 15
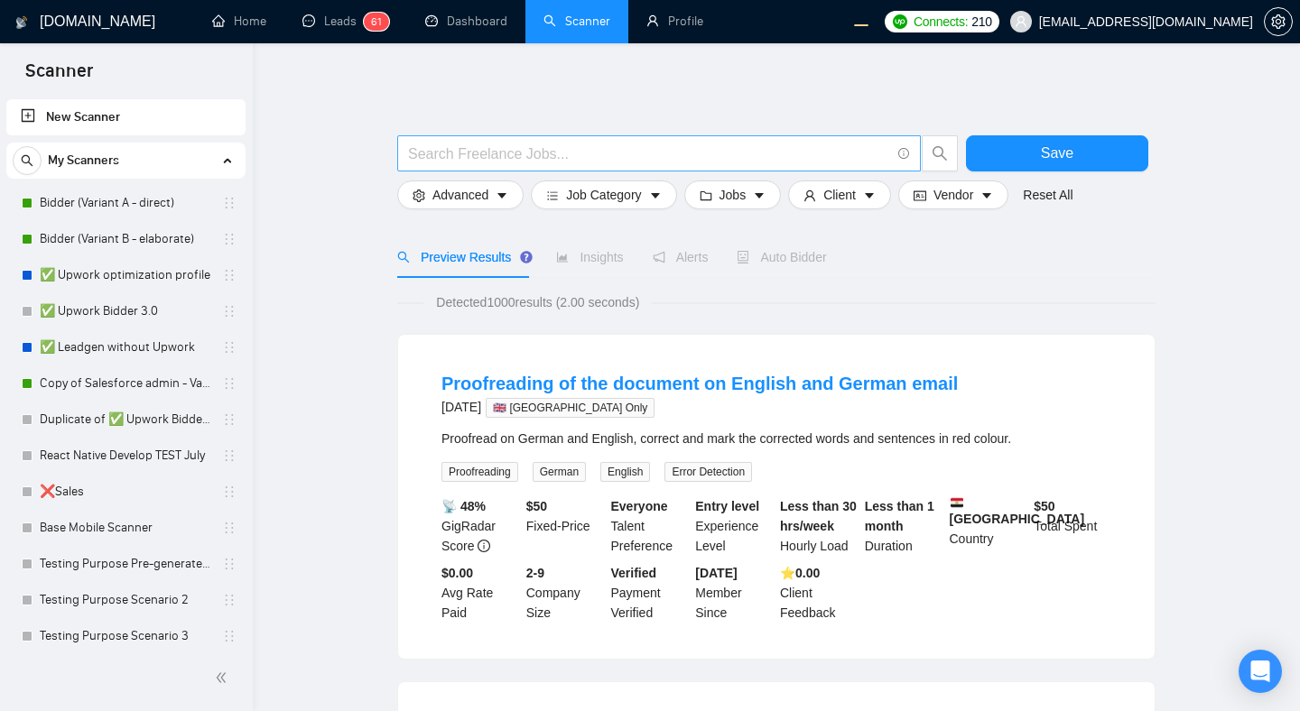
click at [763, 156] on input "text" at bounding box center [649, 154] width 482 height 23
click at [952, 150] on span "search" at bounding box center [939, 153] width 34 height 16
type input "nodejs"
click at [1038, 155] on button "Save" at bounding box center [1057, 153] width 182 height 36
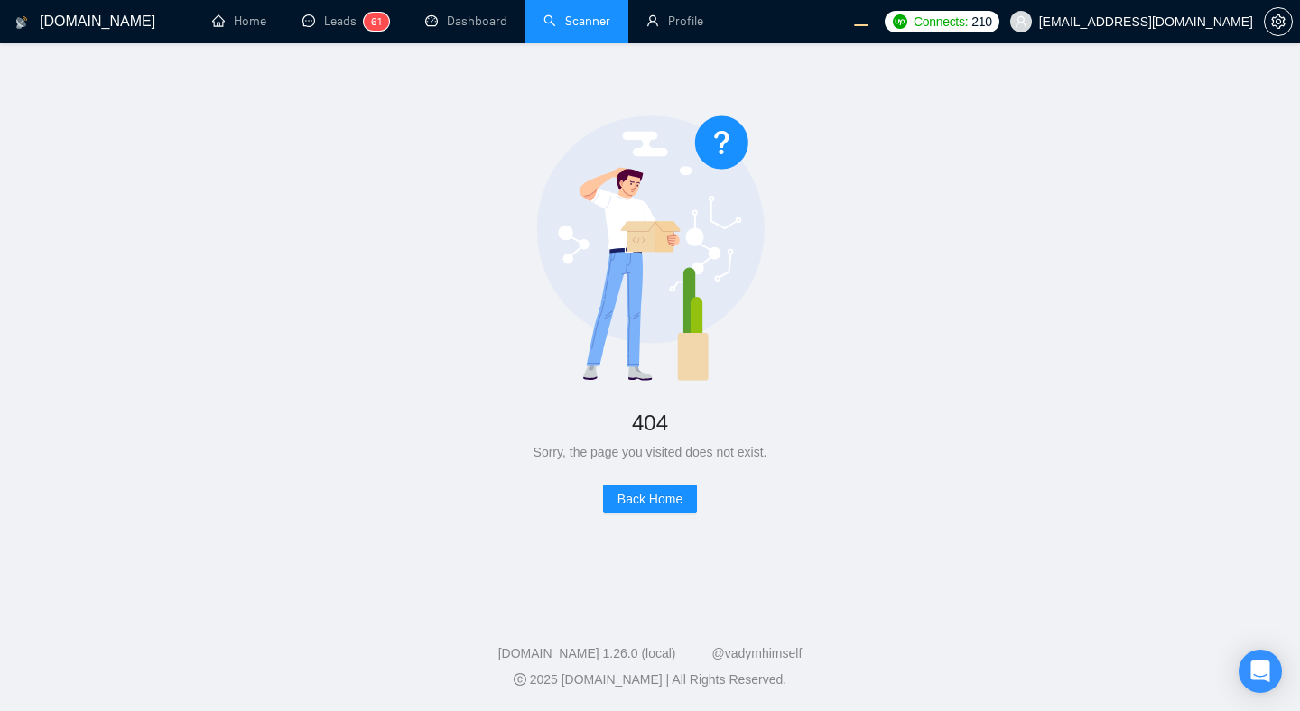
click at [548, 14] on link "Scanner" at bounding box center [576, 21] width 67 height 15
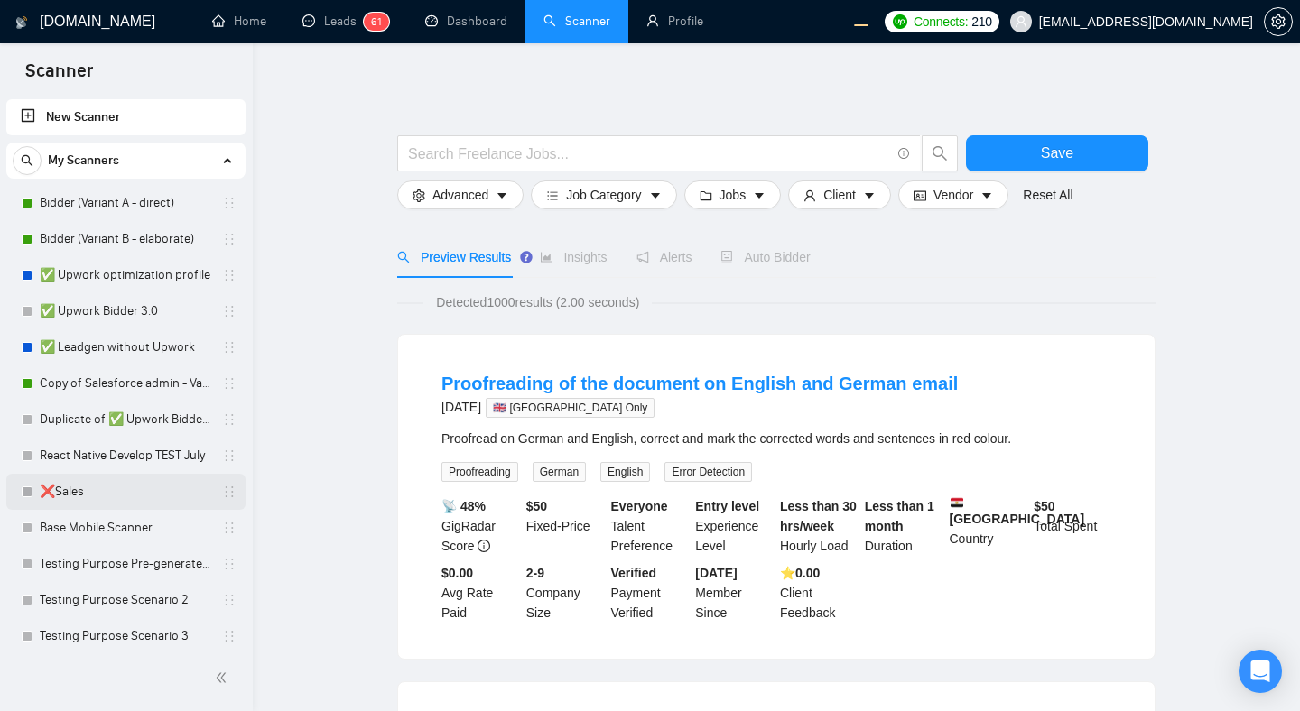
scroll to position [262, 0]
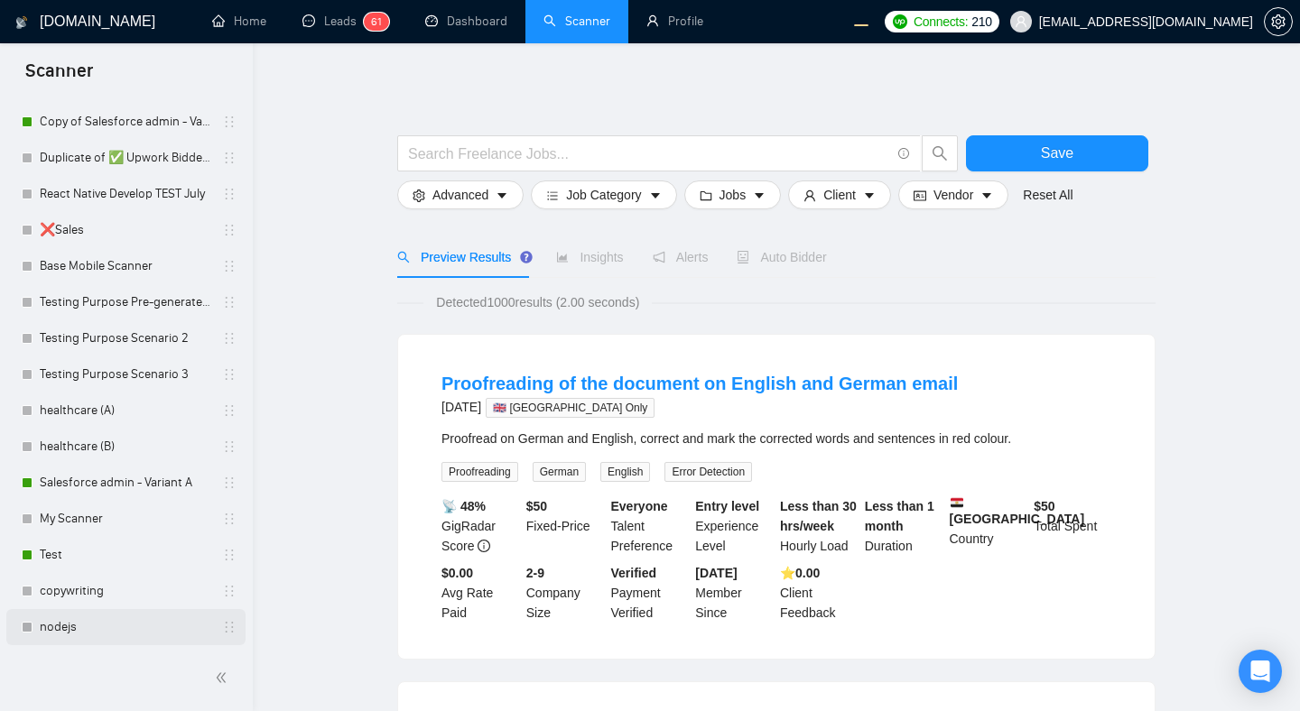
click at [135, 629] on link "nodejs" at bounding box center [125, 627] width 171 height 36
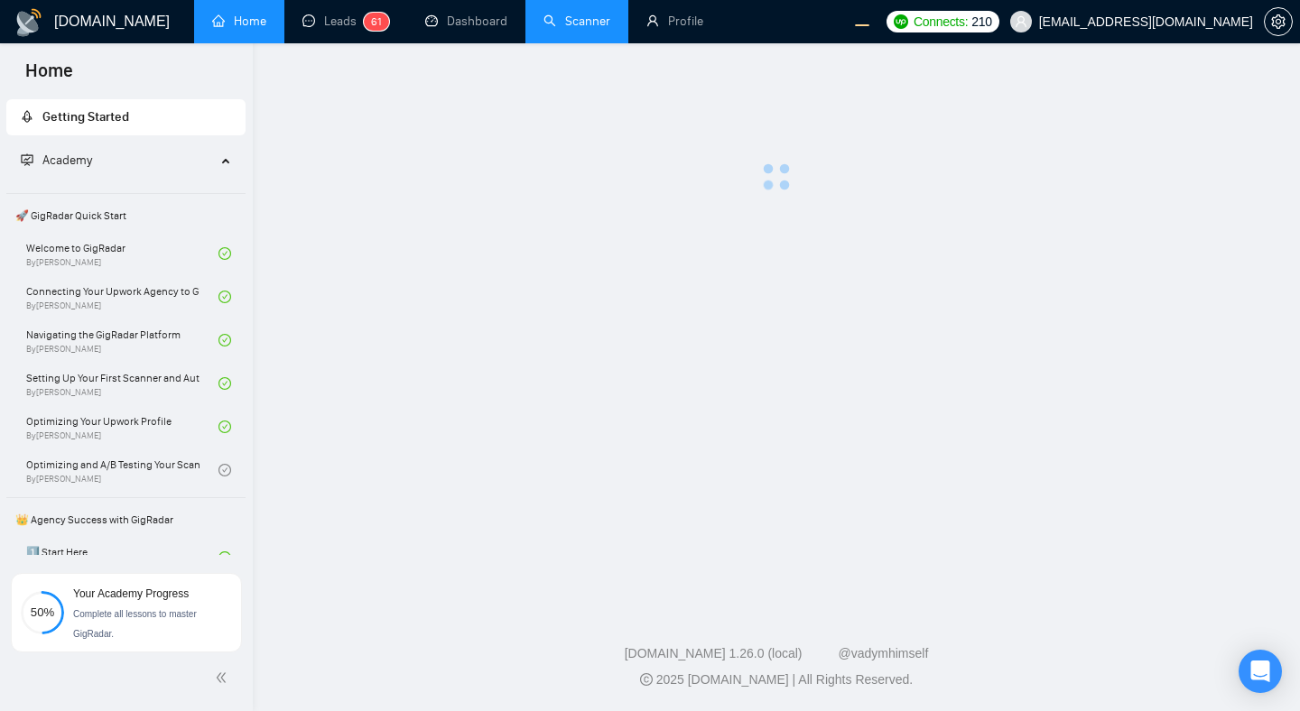
click at [559, 22] on link "Scanner" at bounding box center [576, 21] width 67 height 15
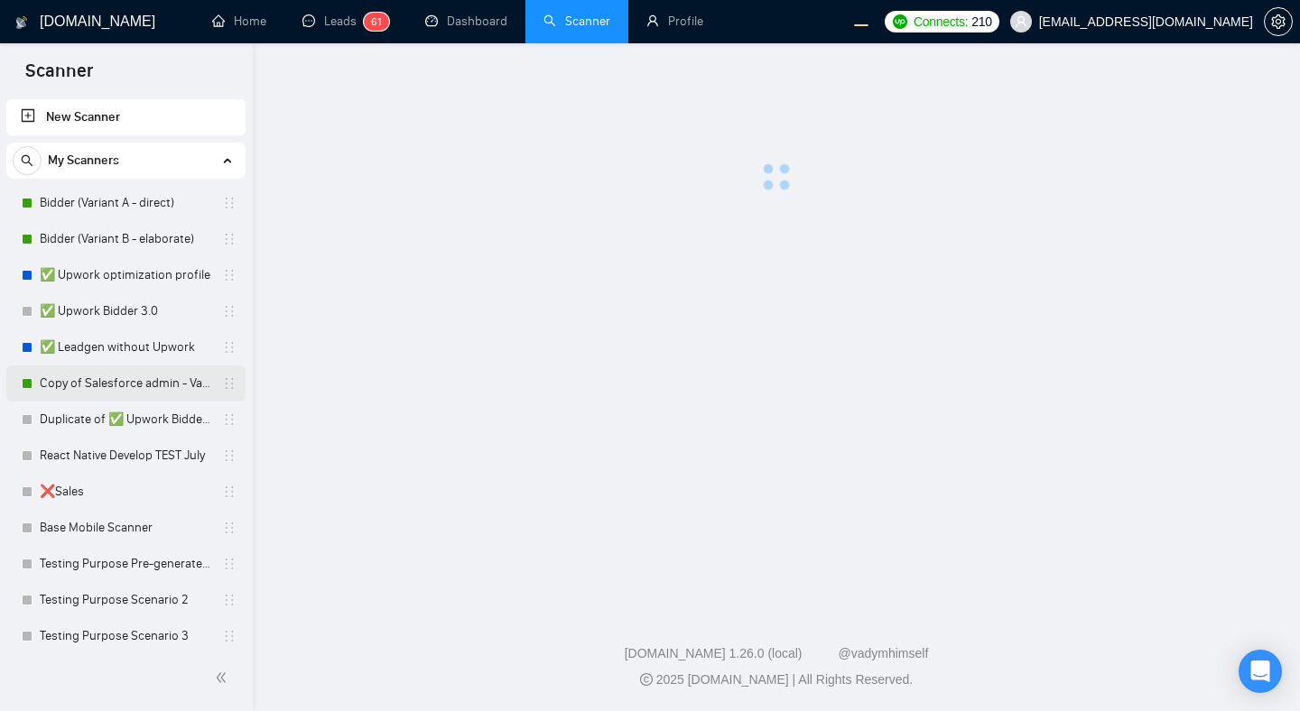
scroll to position [262, 0]
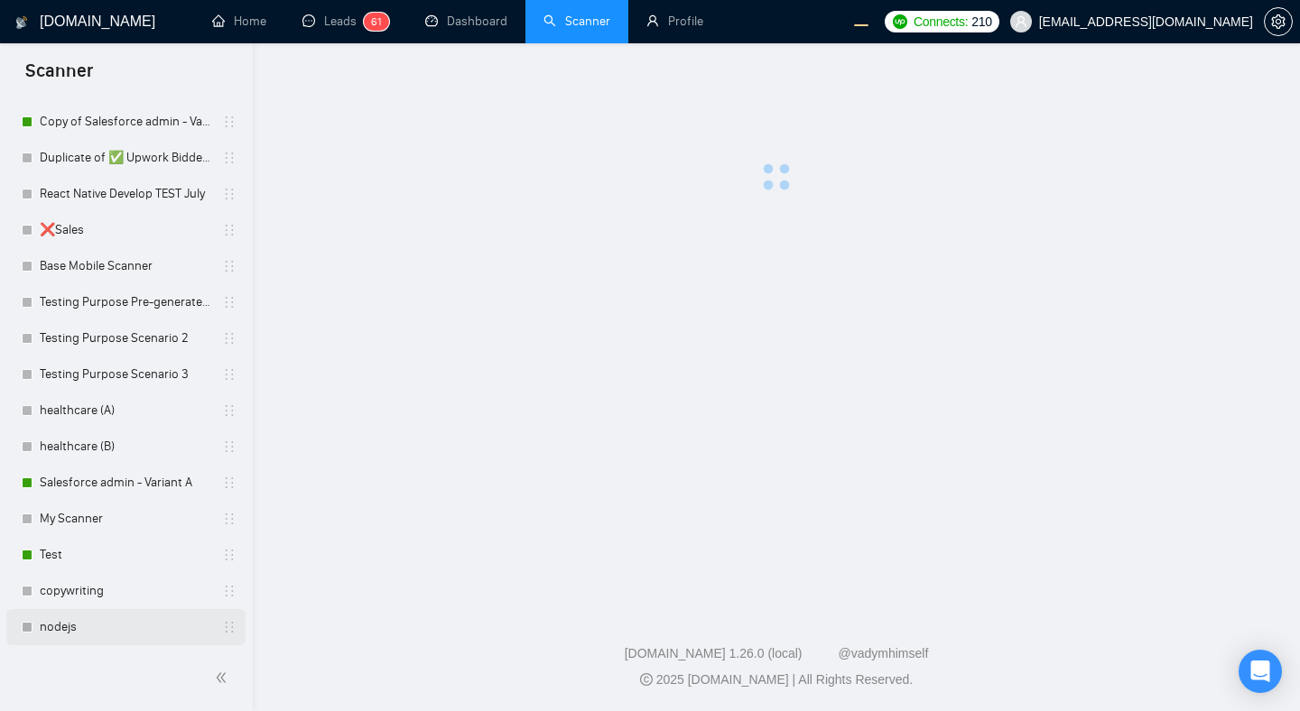
click at [90, 619] on link "nodejs" at bounding box center [125, 627] width 171 height 36
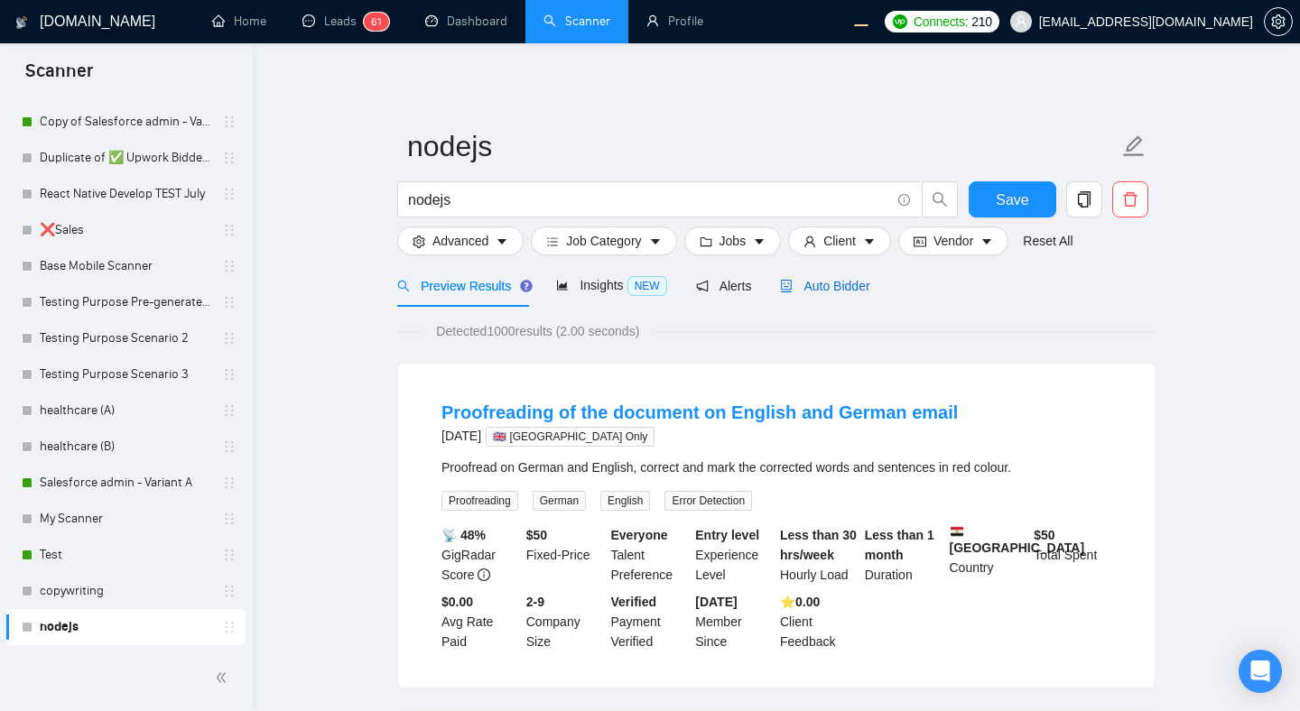
click at [835, 282] on span "Auto Bidder" at bounding box center [824, 286] width 89 height 14
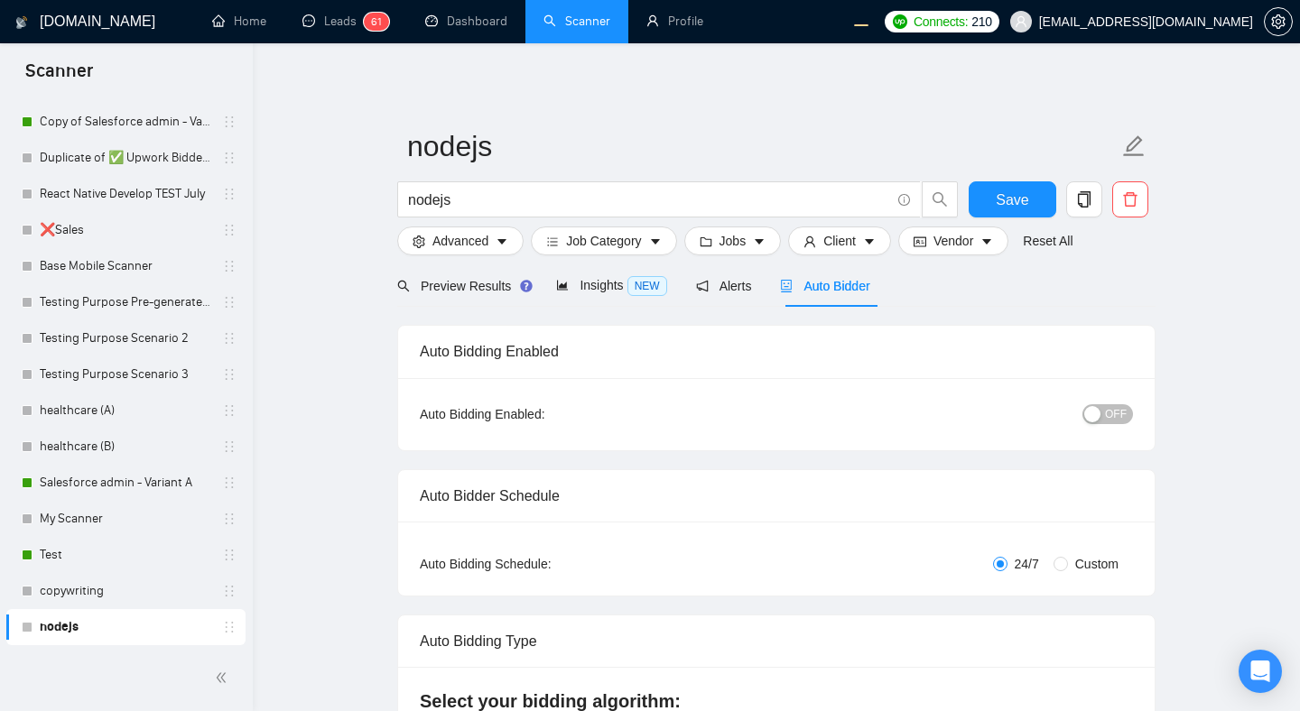
click at [1099, 404] on button "OFF" at bounding box center [1107, 414] width 51 height 20
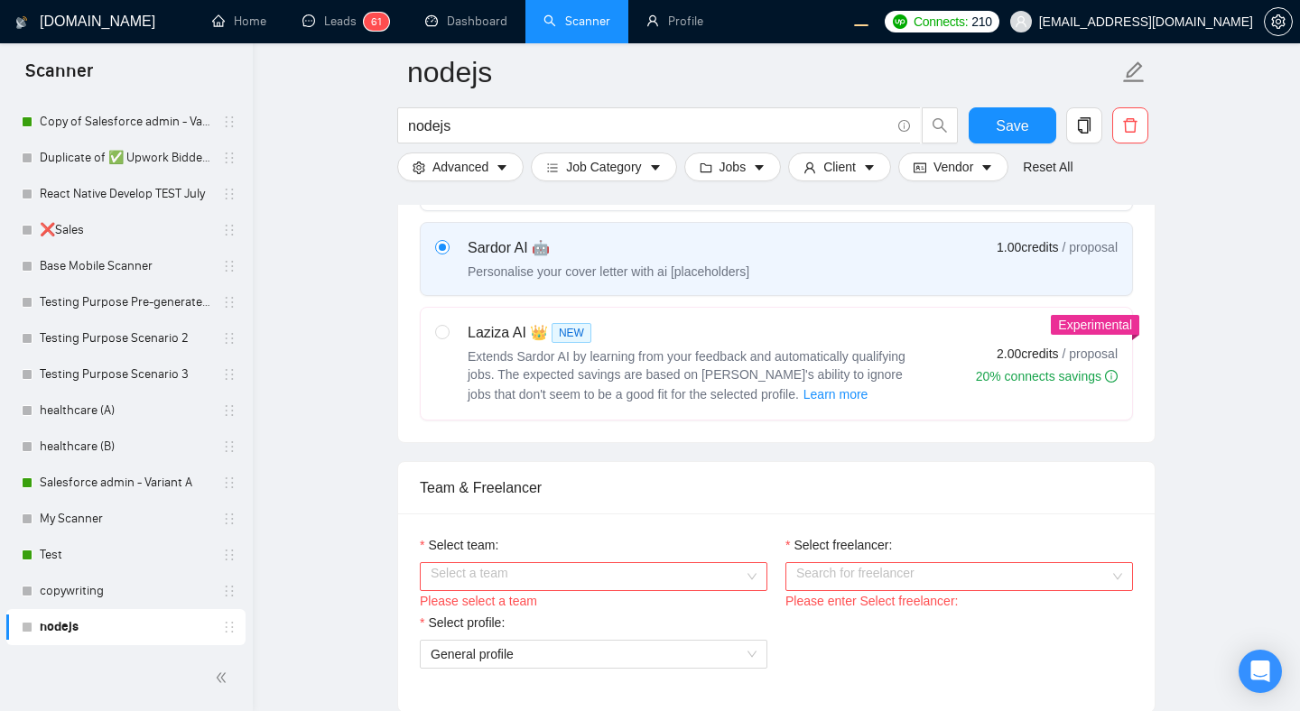
scroll to position [697, 0]
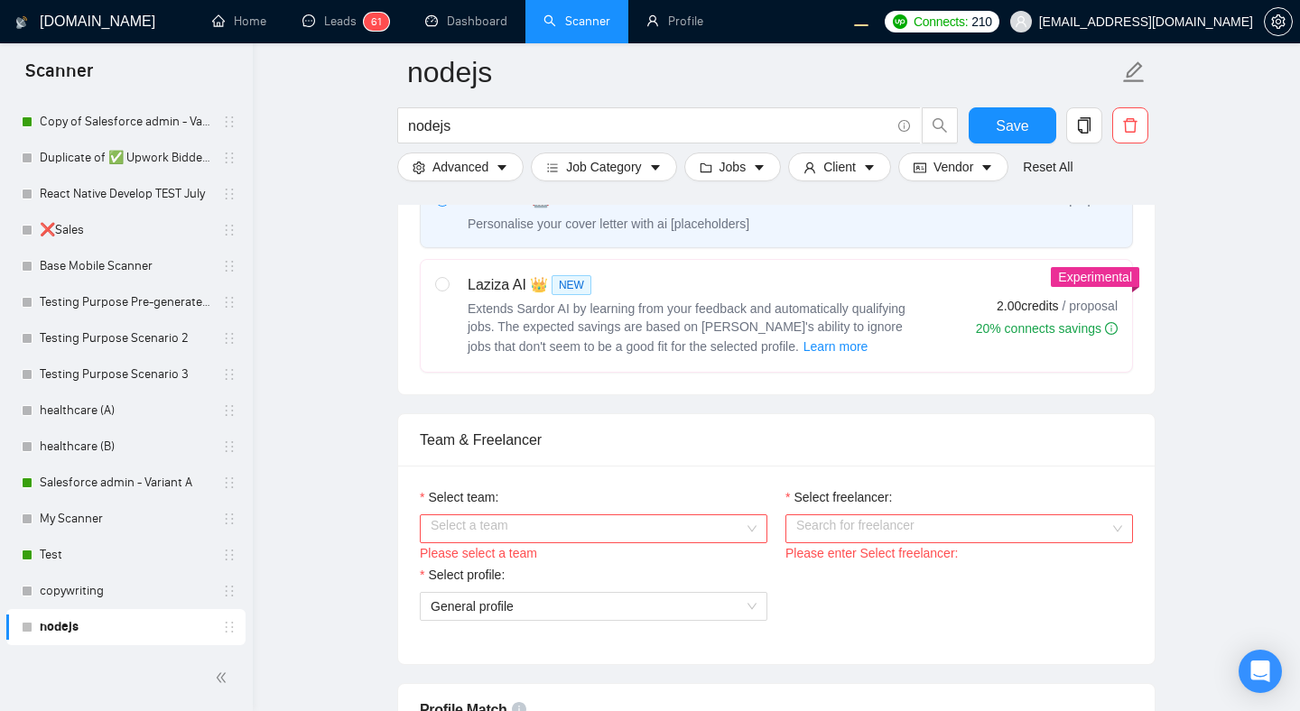
click at [734, 532] on input "Select team:" at bounding box center [586, 528] width 313 height 27
click at [600, 569] on div "WorkWise Agency" at bounding box center [593, 564] width 326 height 20
click at [860, 527] on input "Select freelancer:" at bounding box center [952, 528] width 313 height 27
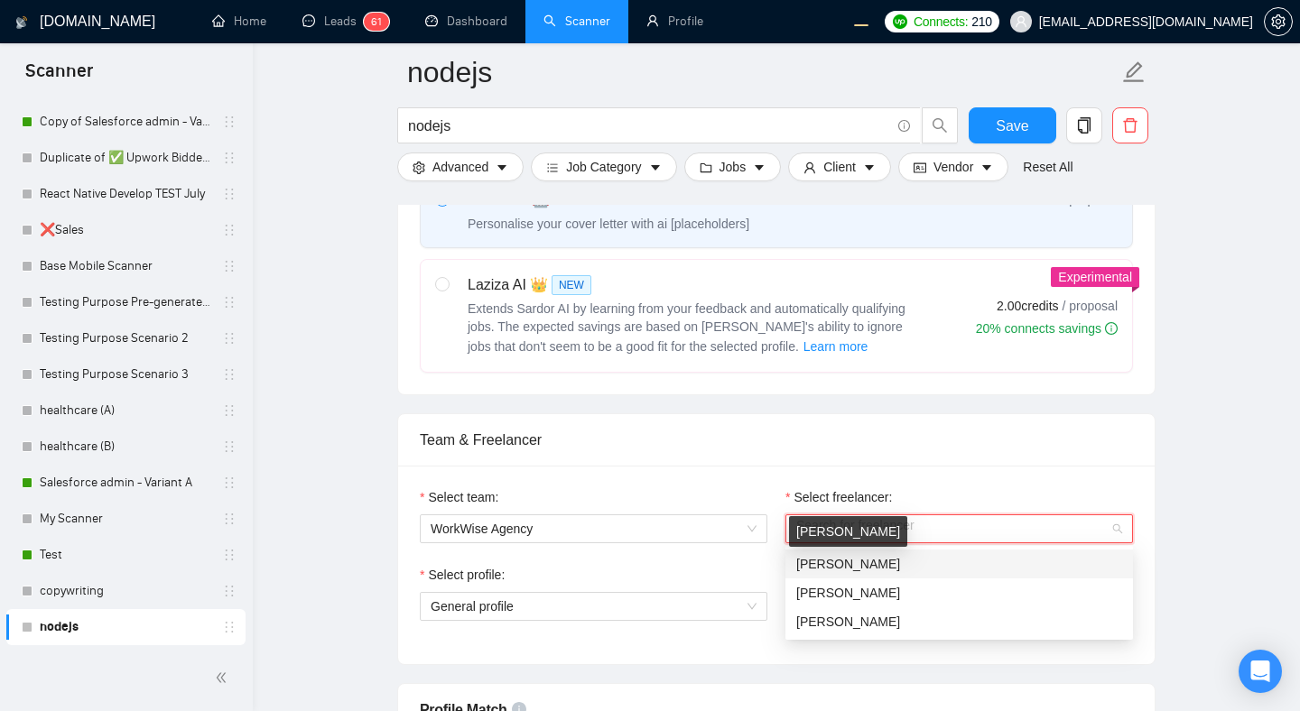
click at [826, 563] on span "[PERSON_NAME]" at bounding box center [848, 564] width 104 height 14
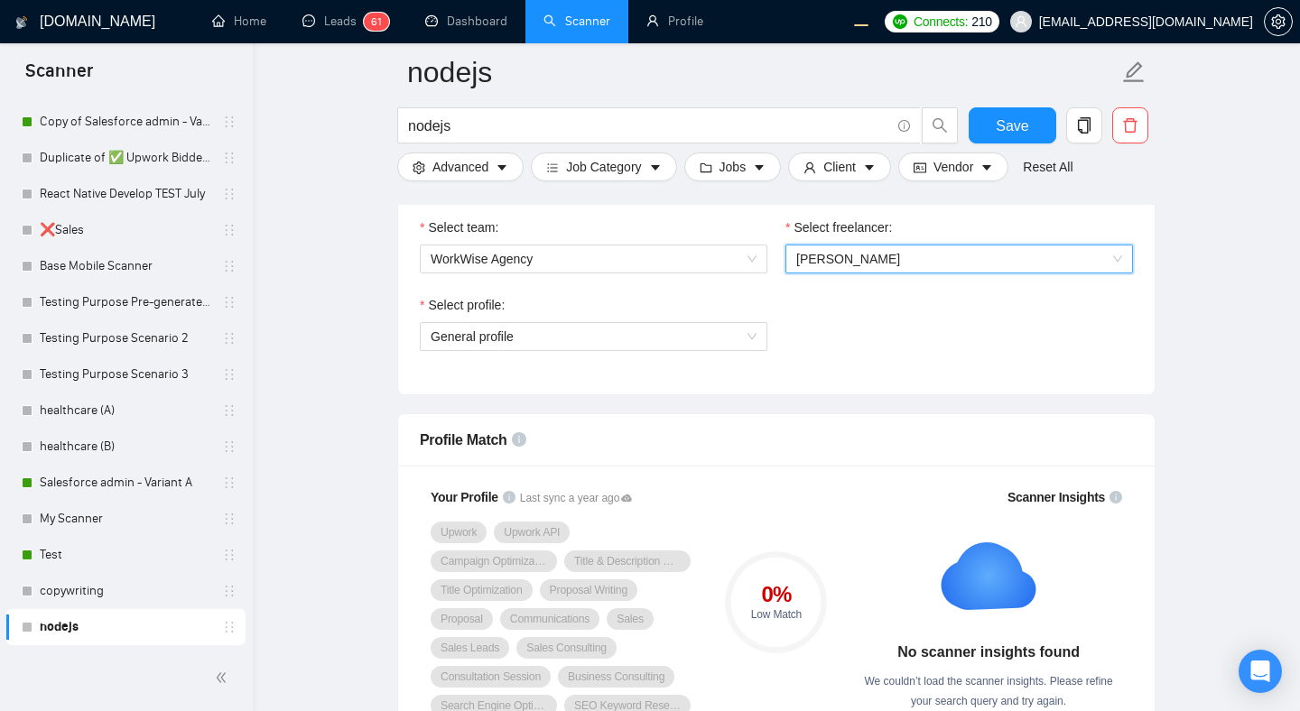
scroll to position [800, 0]
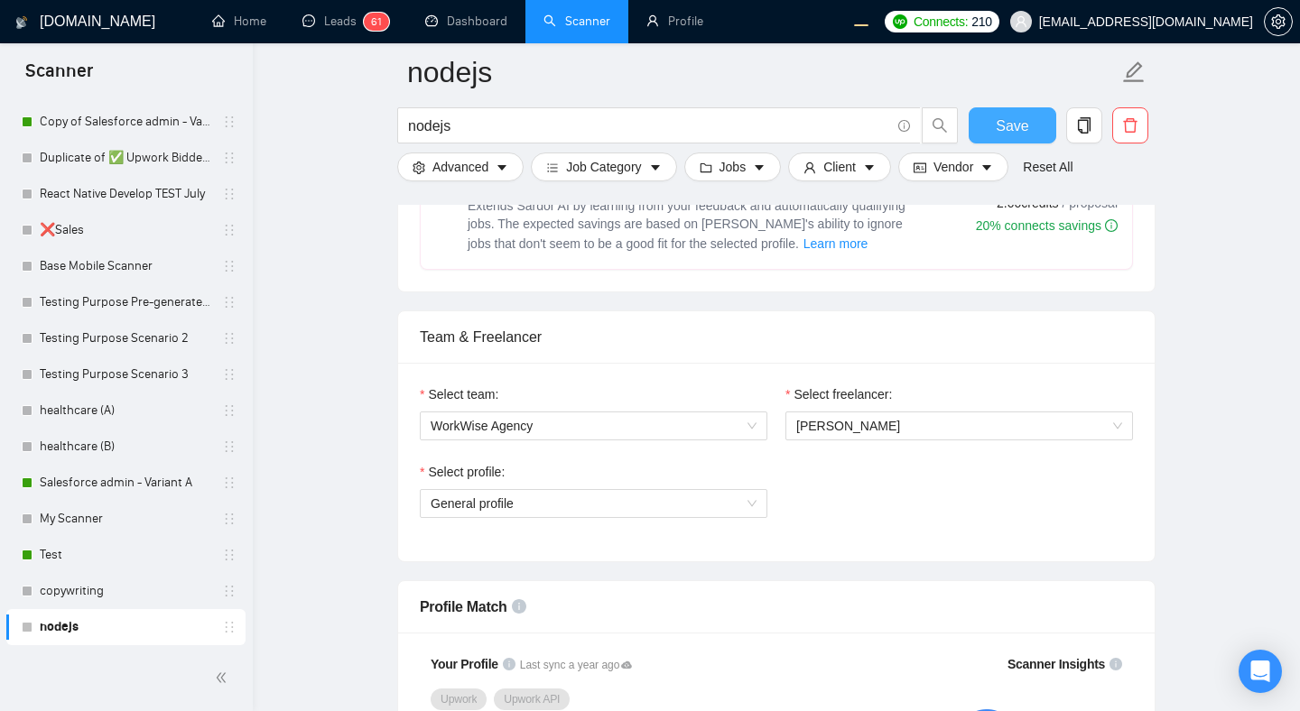
click at [1013, 120] on span "Save" at bounding box center [1011, 126] width 32 height 23
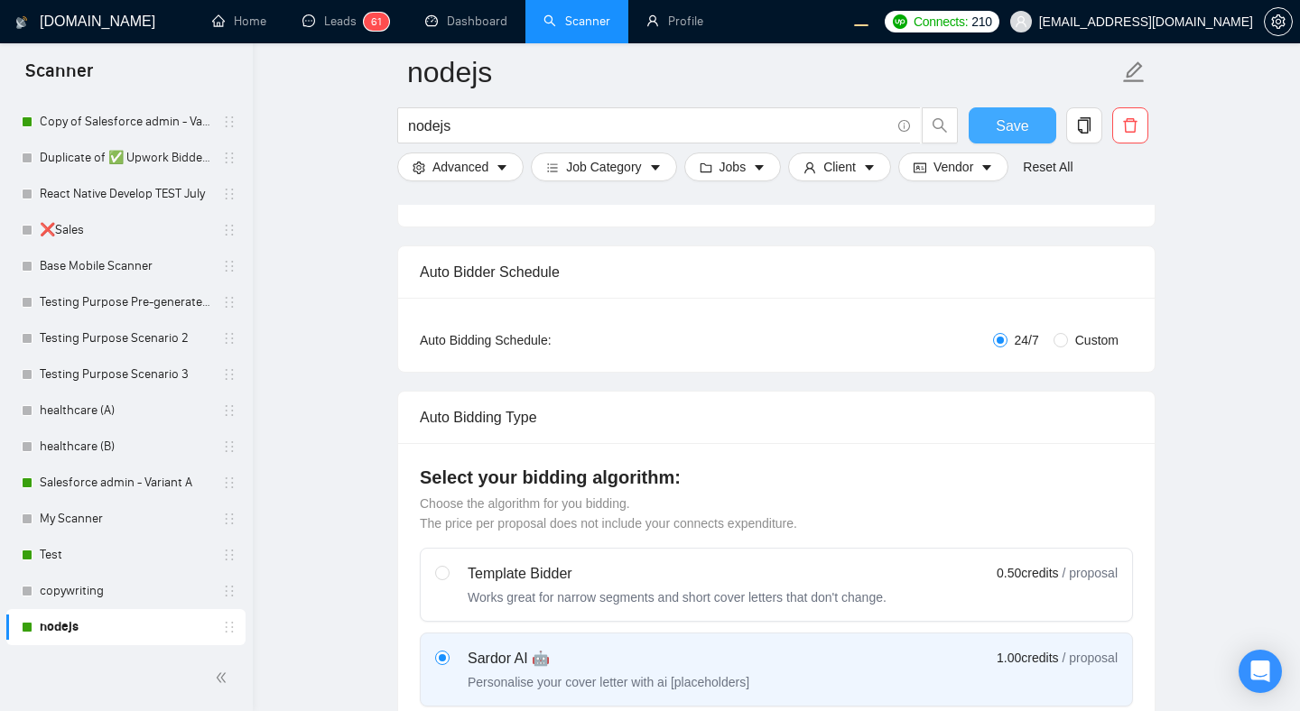
scroll to position [0, 0]
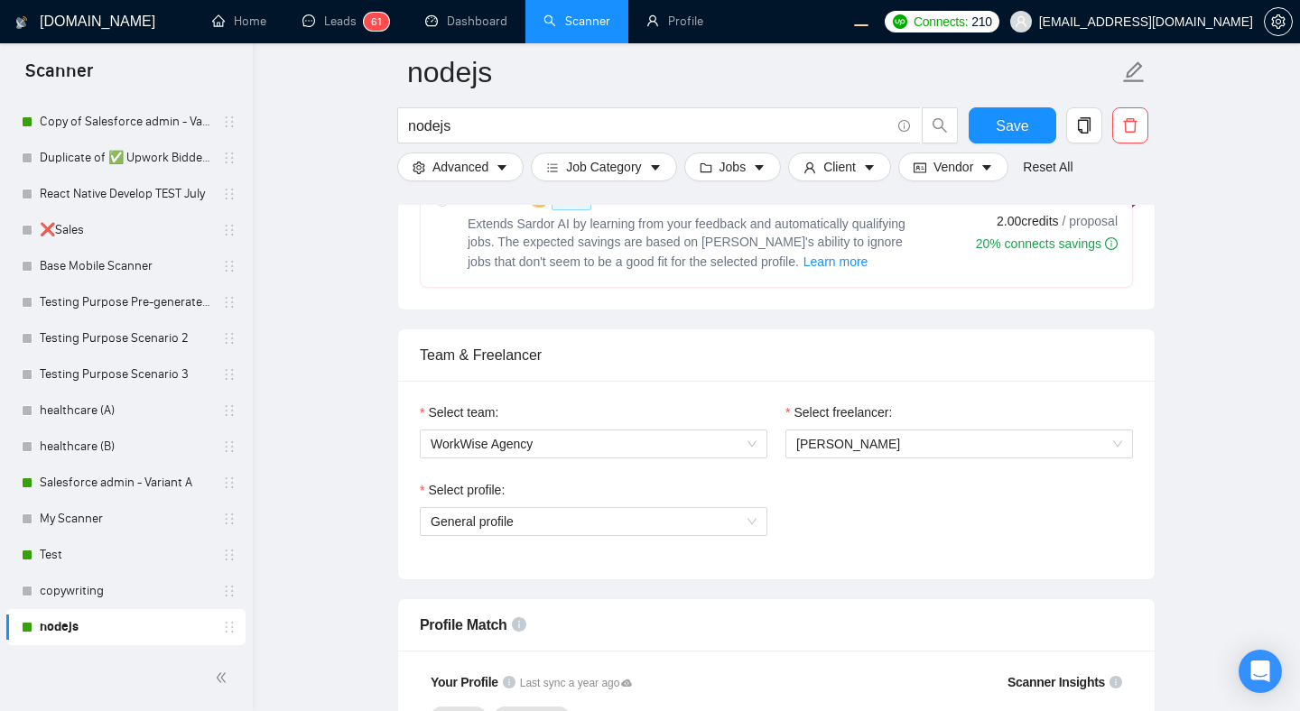
scroll to position [781, 0]
click at [116, 597] on link "copywriting" at bounding box center [125, 591] width 171 height 36
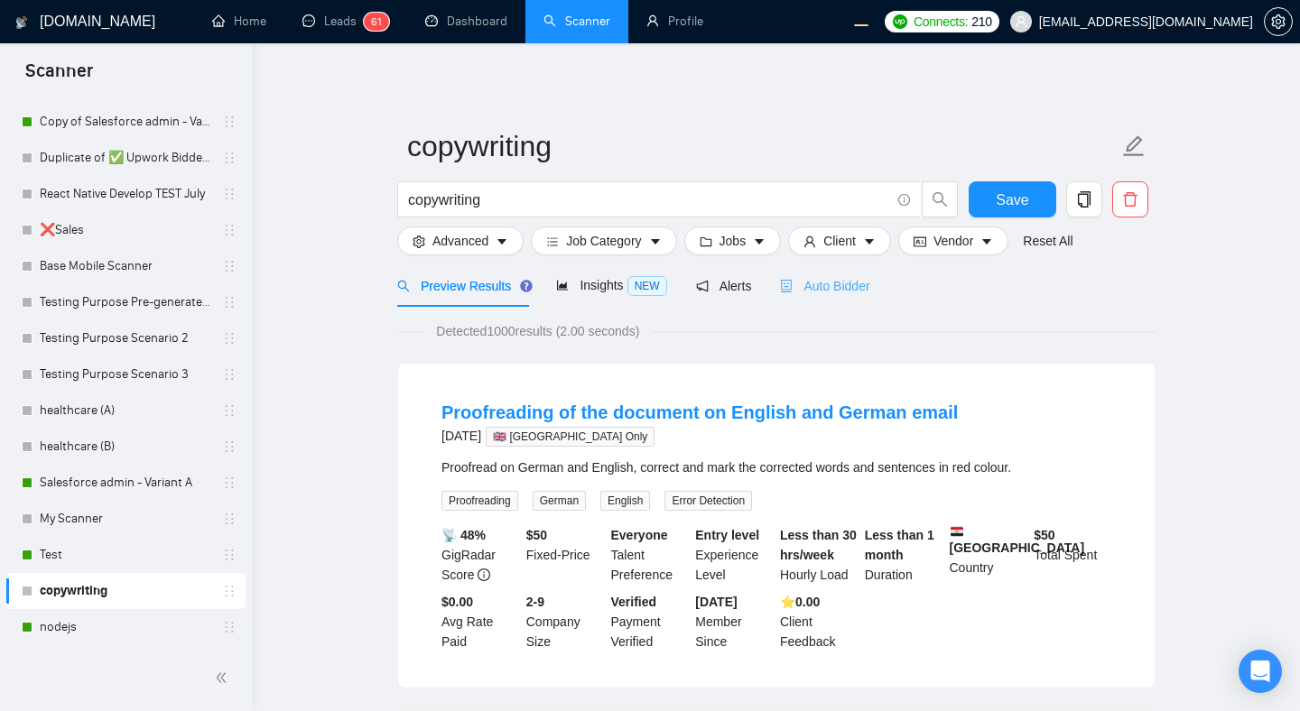
click at [818, 303] on div "Auto Bidder" at bounding box center [824, 285] width 89 height 42
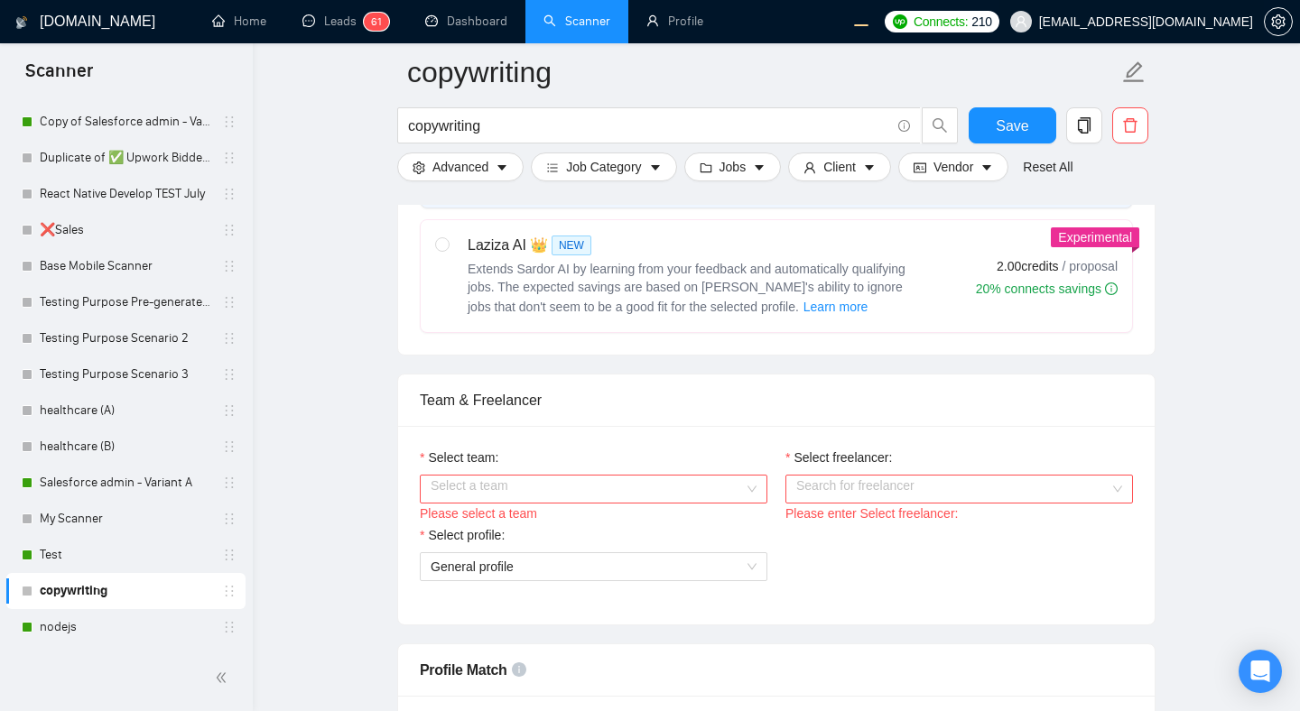
scroll to position [867, 0]
